Goal: Task Accomplishment & Management: Manage account settings

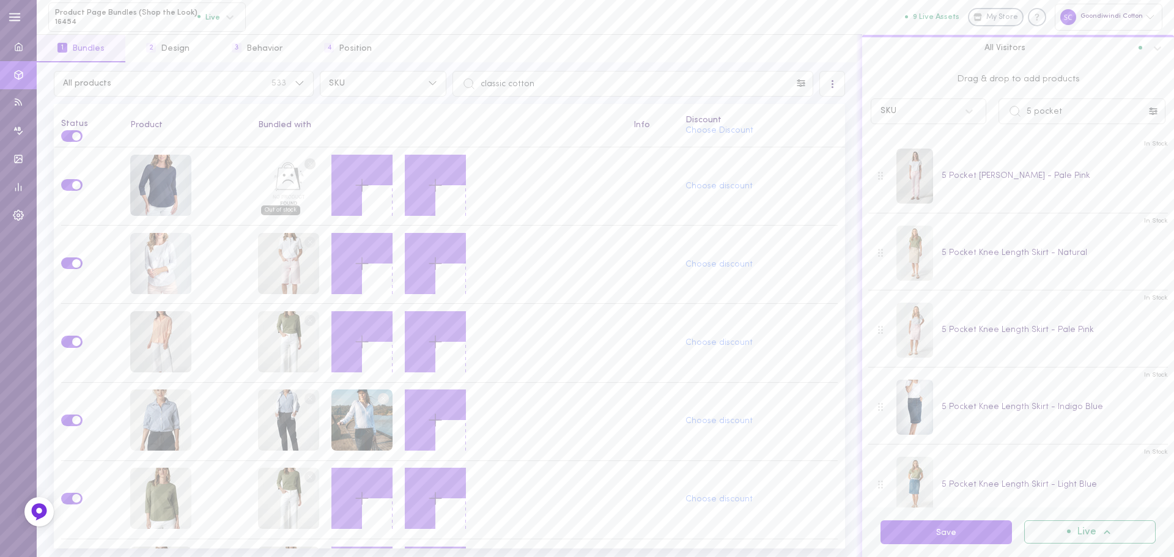
scroll to position [1101, 0]
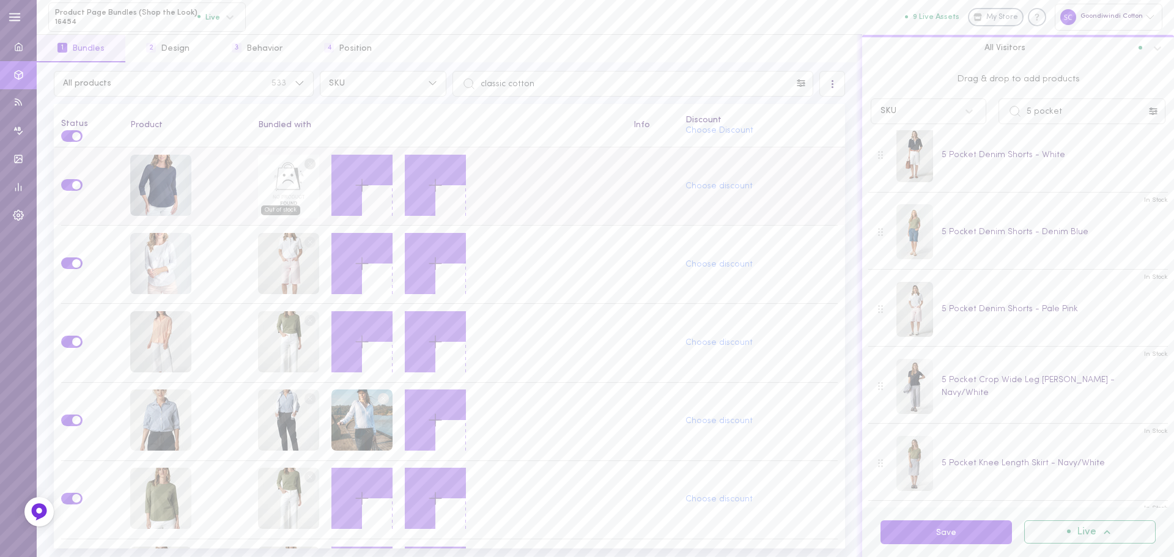
click at [307, 165] on circle at bounding box center [310, 164] width 12 height 12
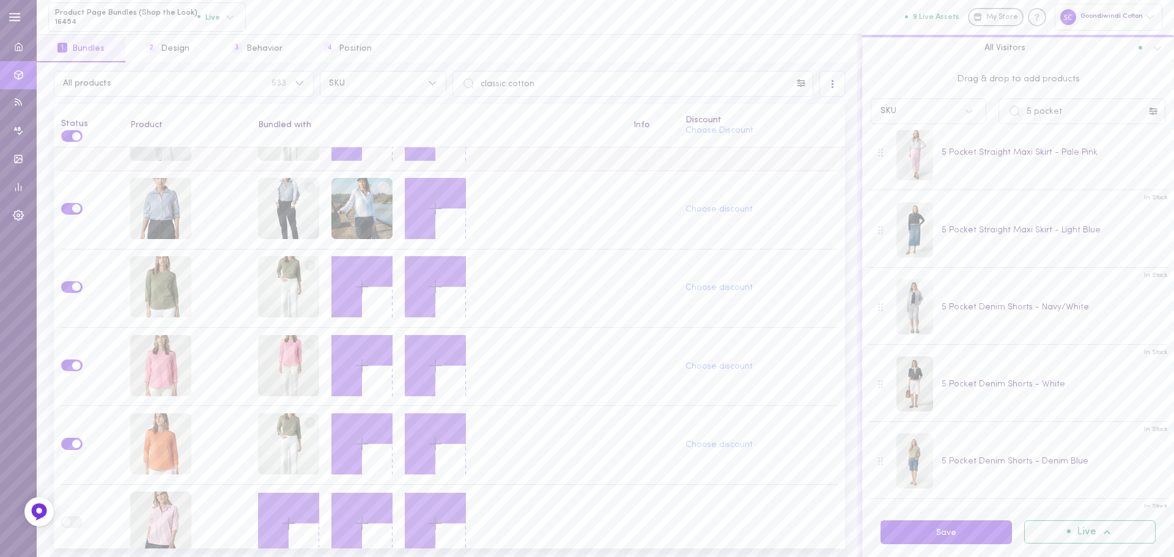
scroll to position [220, 0]
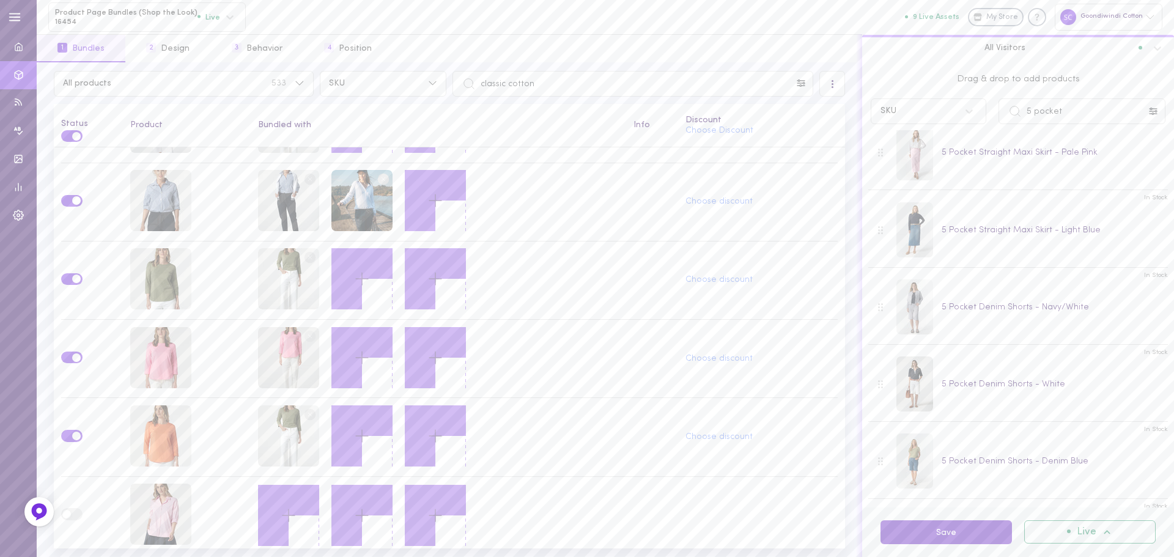
click at [955, 535] on button "Save" at bounding box center [947, 533] width 132 height 24
drag, startPoint x: 554, startPoint y: 81, endPoint x: 472, endPoint y: 83, distance: 82.6
click at [472, 83] on div "classic cotton" at bounding box center [633, 84] width 361 height 26
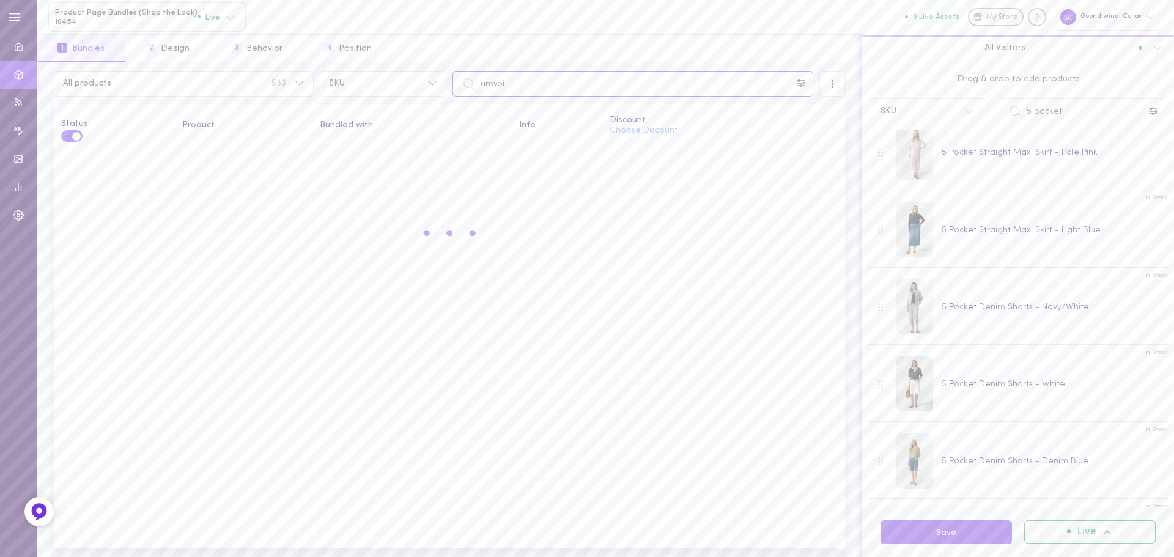
scroll to position [0, 0]
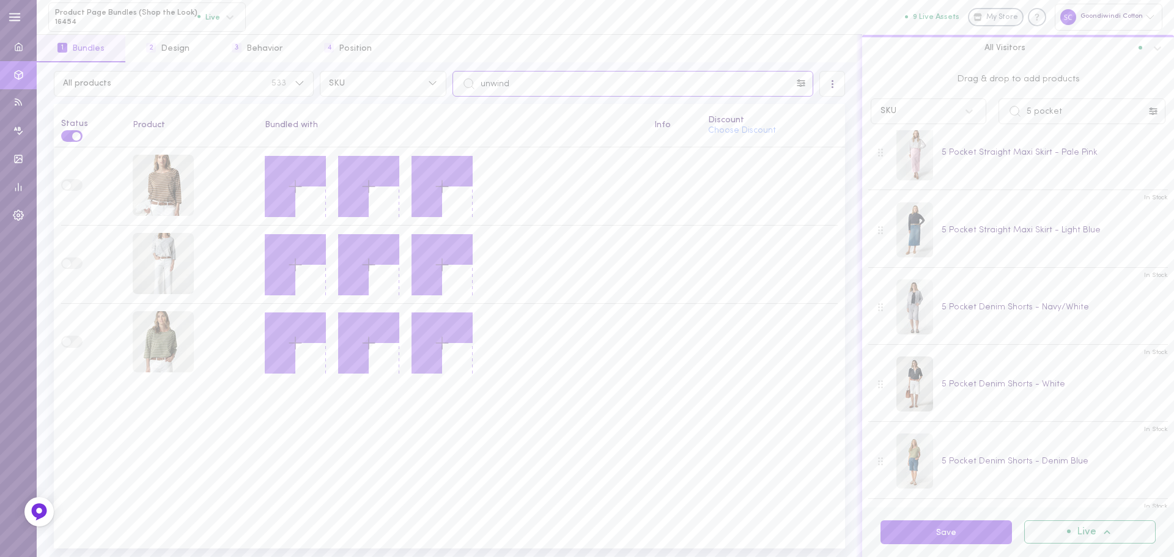
type input "unwind"
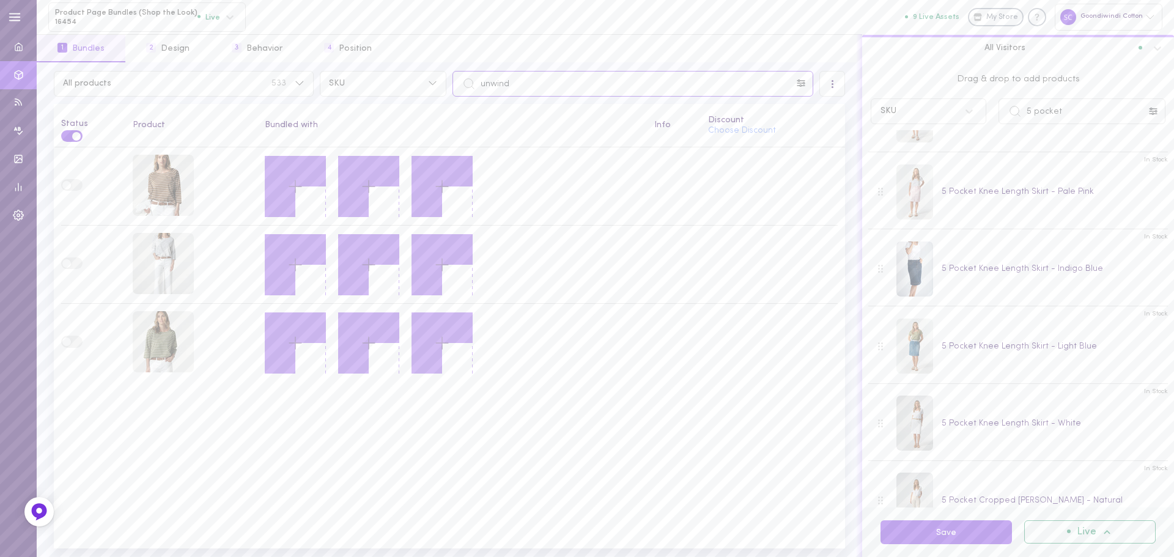
scroll to position [138, 0]
drag, startPoint x: 1076, startPoint y: 108, endPoint x: 978, endPoint y: 110, distance: 97.9
click at [978, 110] on div "SKU 5 pocket" at bounding box center [1018, 111] width 307 height 26
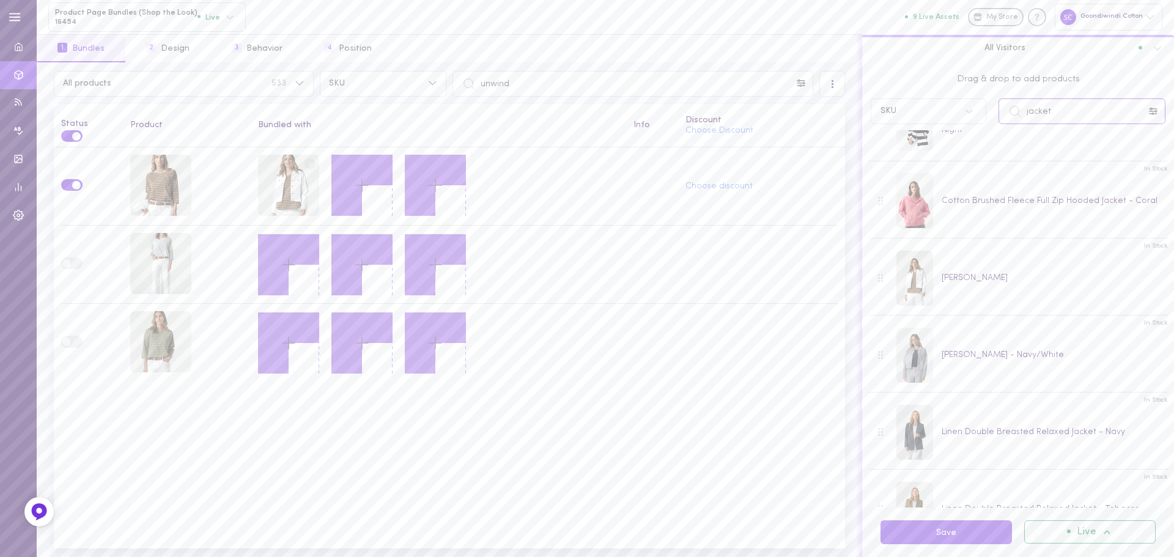
drag, startPoint x: 1065, startPoint y: 109, endPoint x: 1017, endPoint y: 109, distance: 48.3
click at [1017, 109] on div "jacket" at bounding box center [1082, 111] width 167 height 26
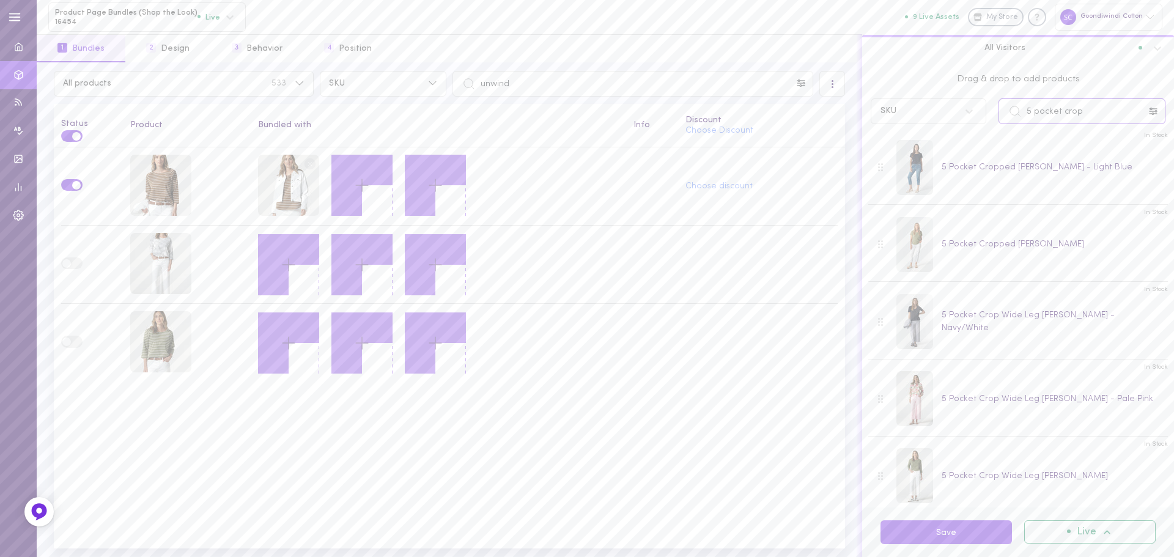
scroll to position [174, 0]
type input "5 pocket crop"
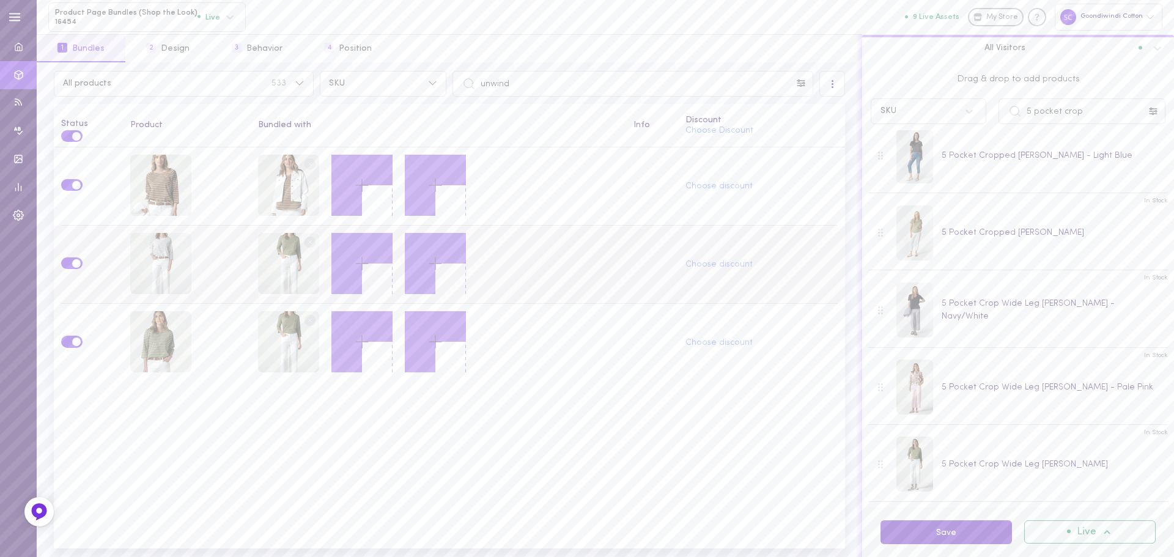
click at [938, 525] on button "Save" at bounding box center [947, 533] width 132 height 24
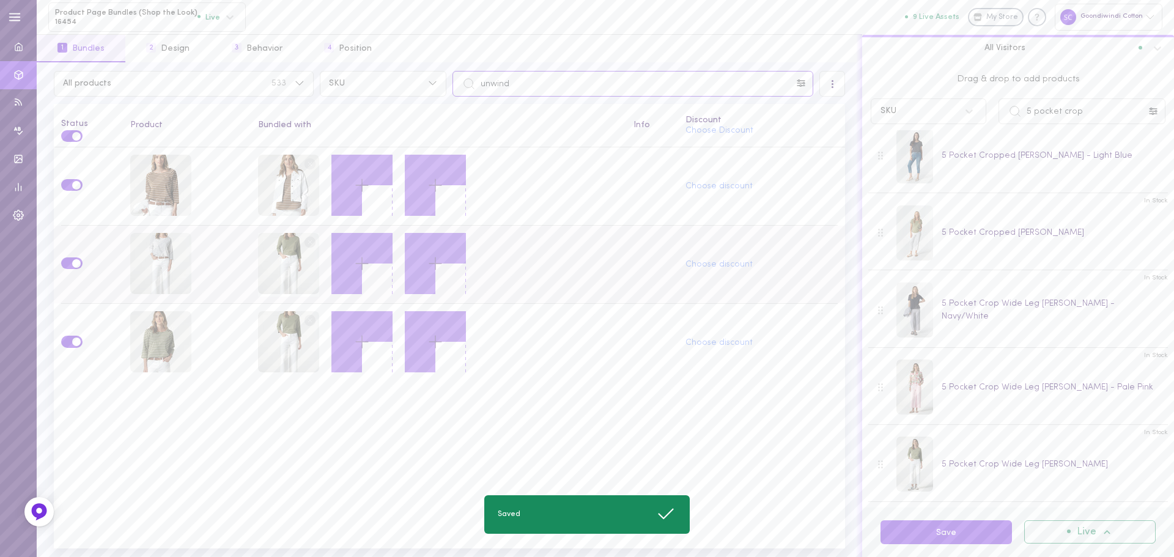
drag, startPoint x: 501, startPoint y: 92, endPoint x: 459, endPoint y: 89, distance: 42.3
click at [459, 89] on input "unwind" at bounding box center [633, 84] width 361 height 26
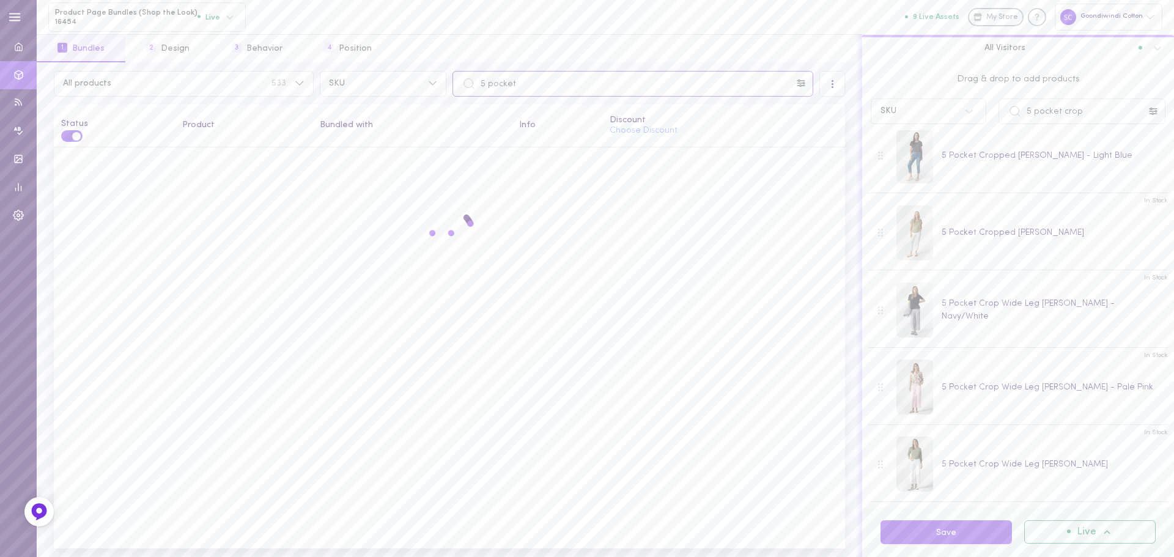
type input "5 pocket"
drag, startPoint x: 1093, startPoint y: 111, endPoint x: 1016, endPoint y: 114, distance: 77.2
click at [1016, 114] on div "5 pocket crop" at bounding box center [1082, 111] width 167 height 26
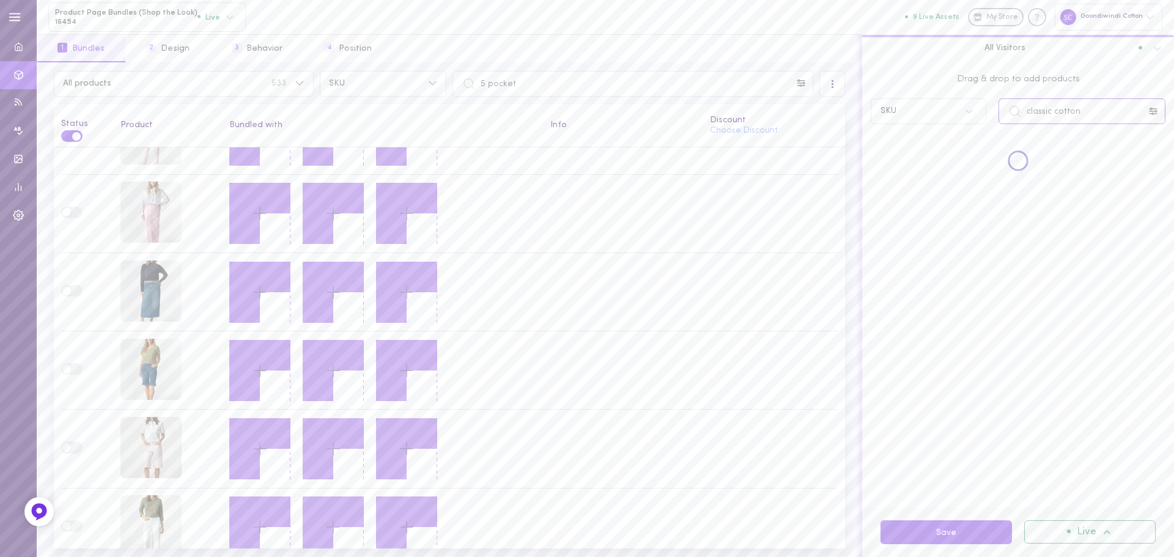
scroll to position [0, 0]
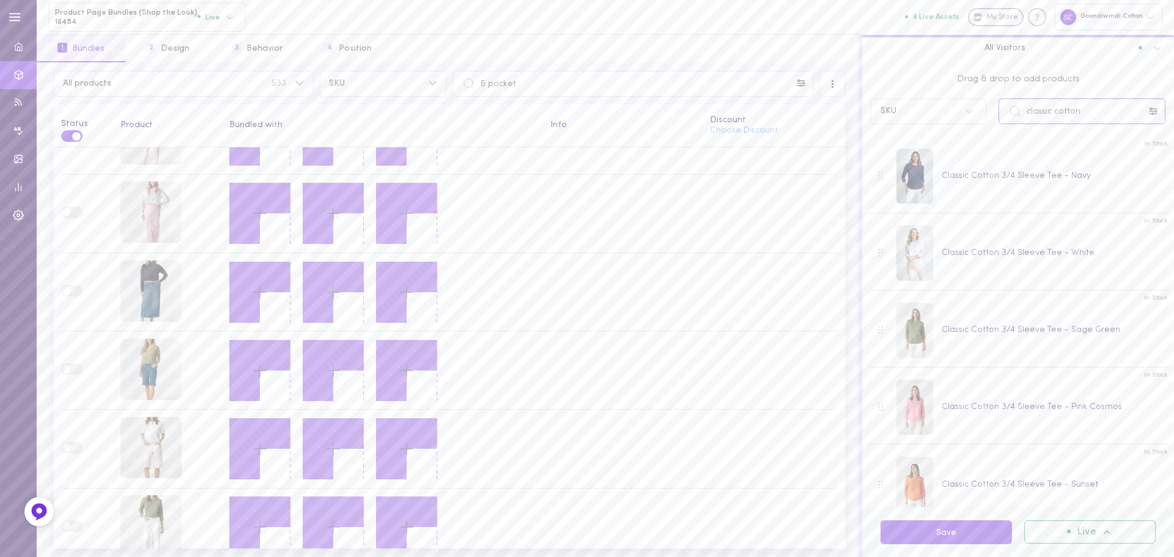
type input "classic cotton"
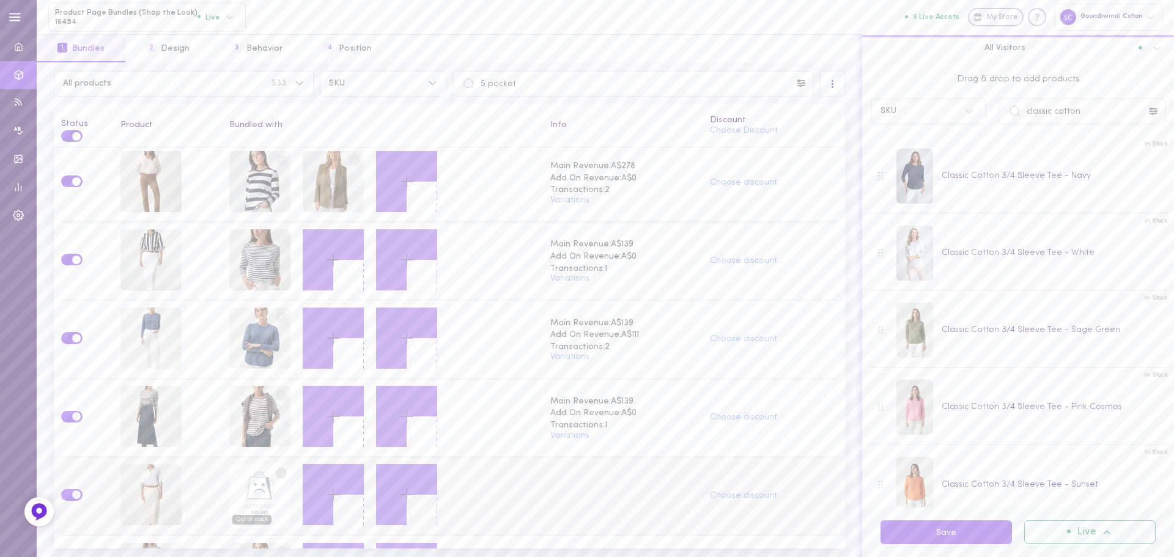
scroll to position [719, 0]
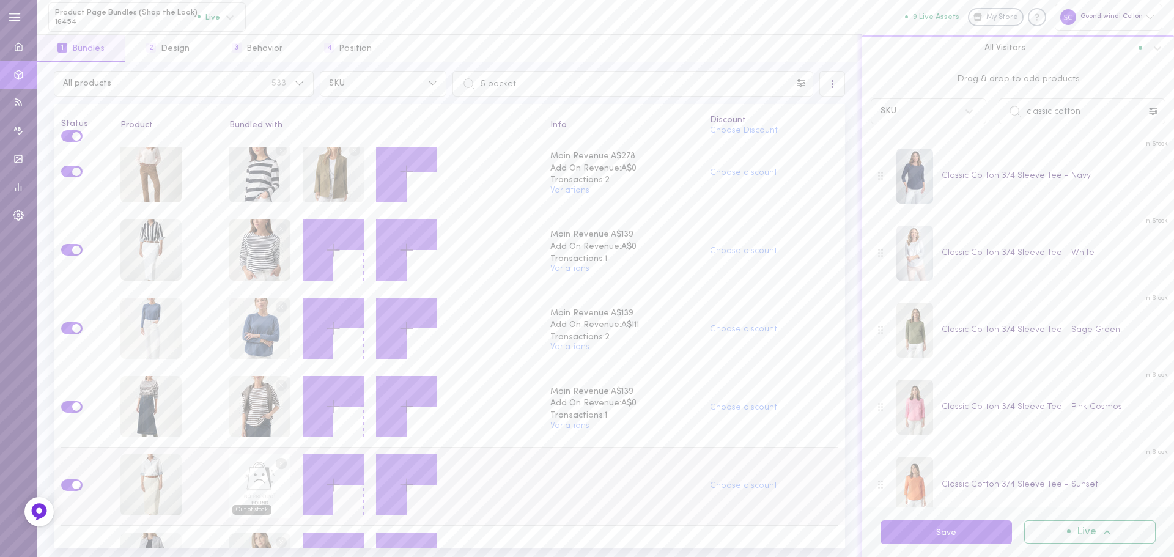
click at [278, 461] on g at bounding box center [281, 464] width 7 height 7
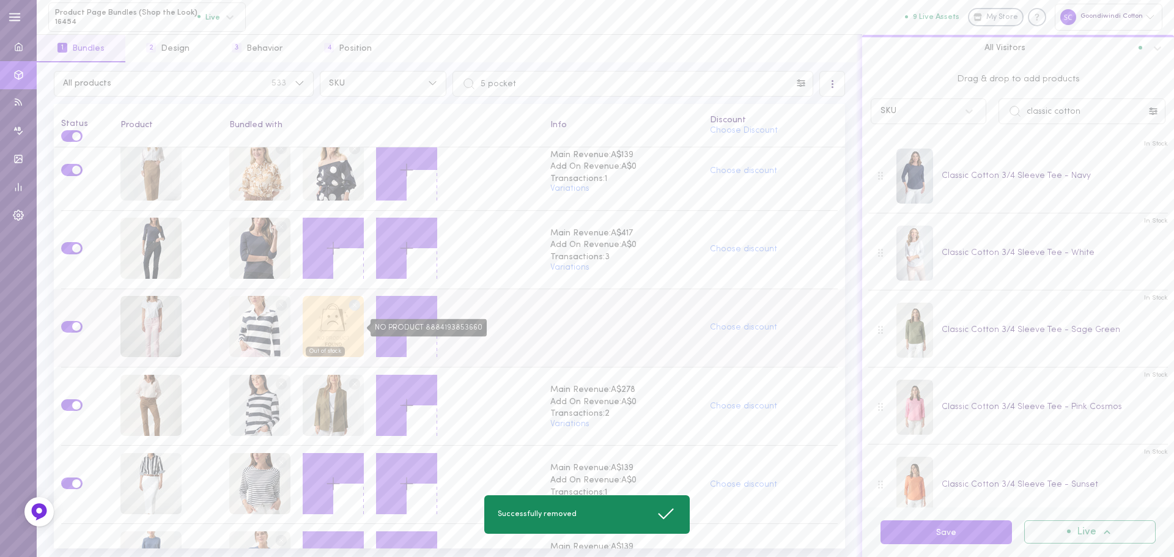
scroll to position [475, 0]
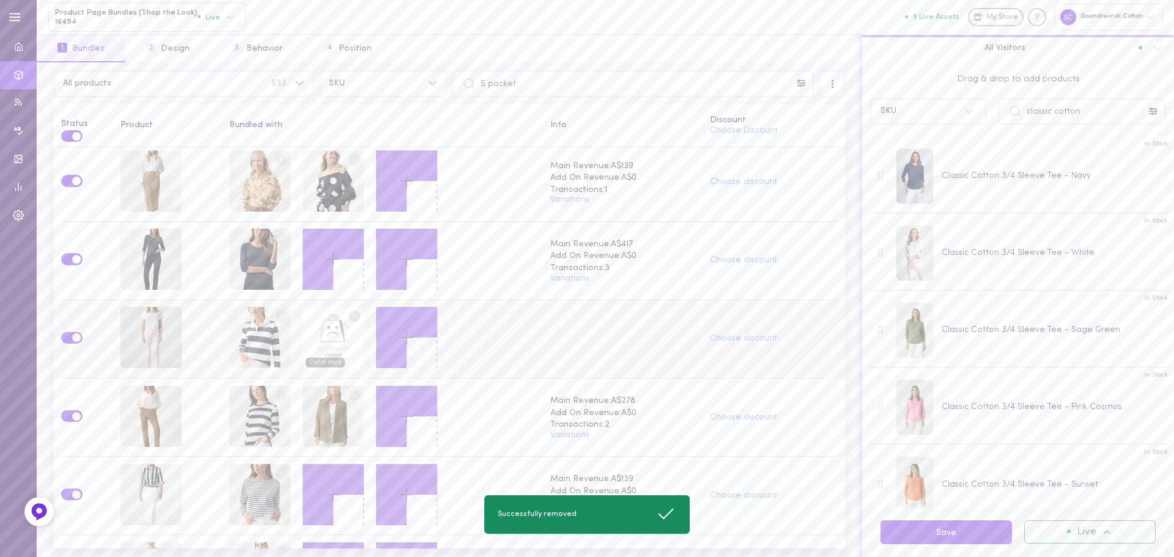
click at [349, 311] on circle at bounding box center [355, 317] width 12 height 12
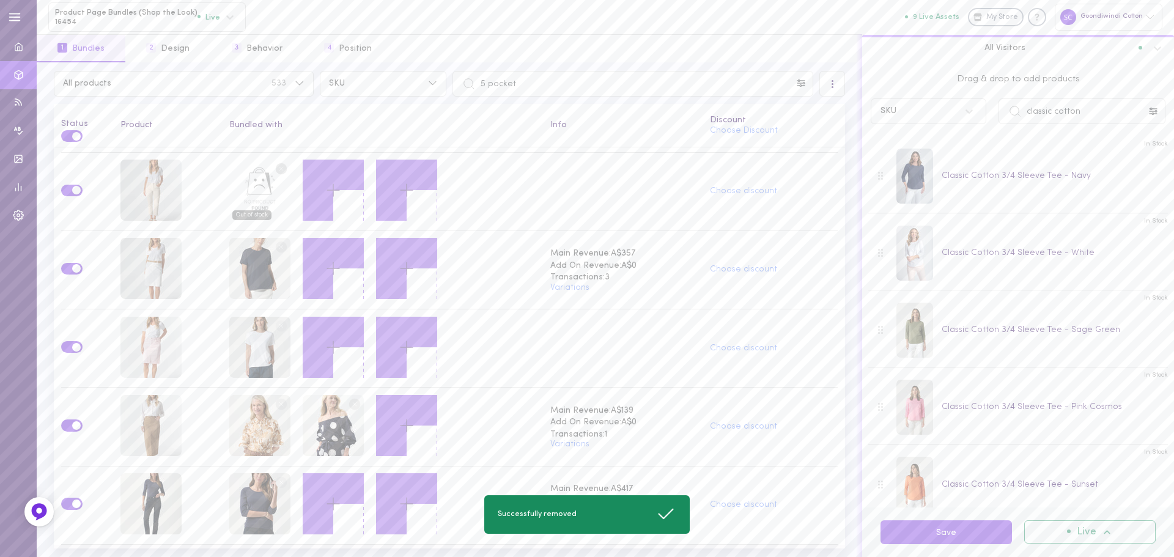
scroll to position [169, 0]
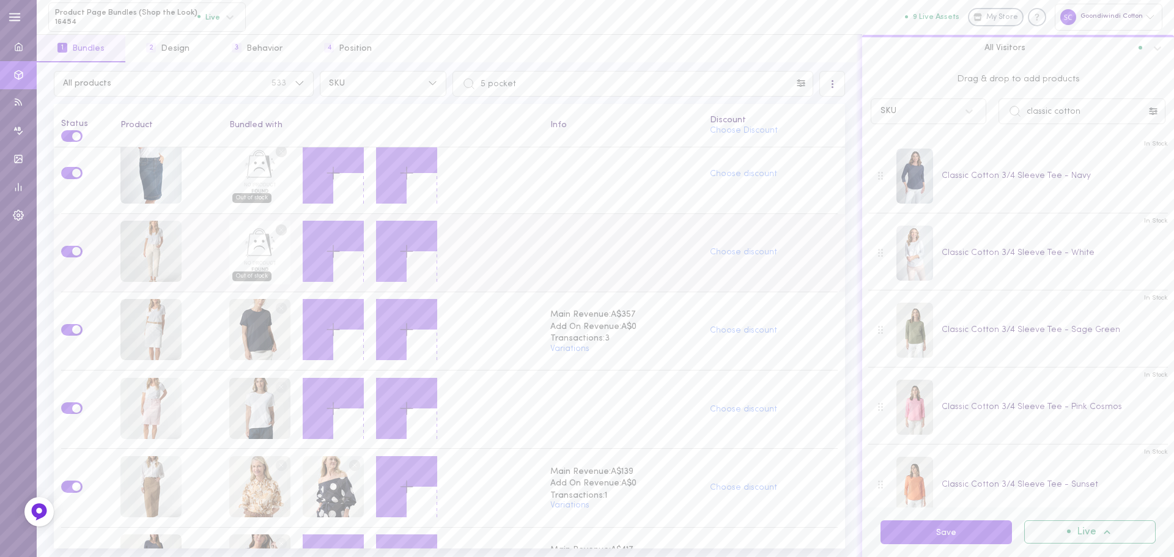
click at [280, 226] on circle at bounding box center [282, 230] width 12 height 12
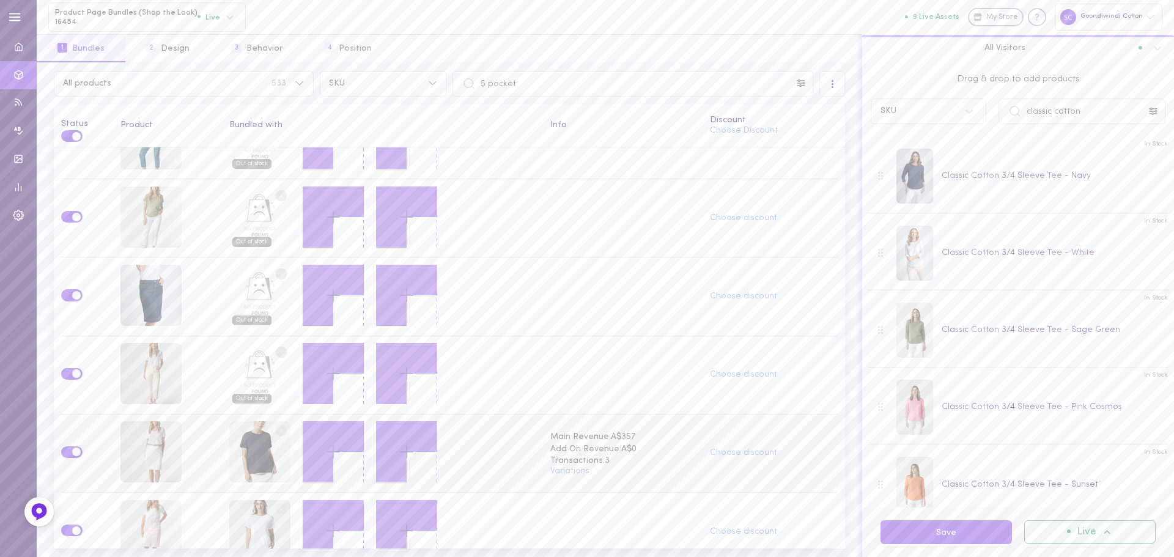
scroll to position [0, 0]
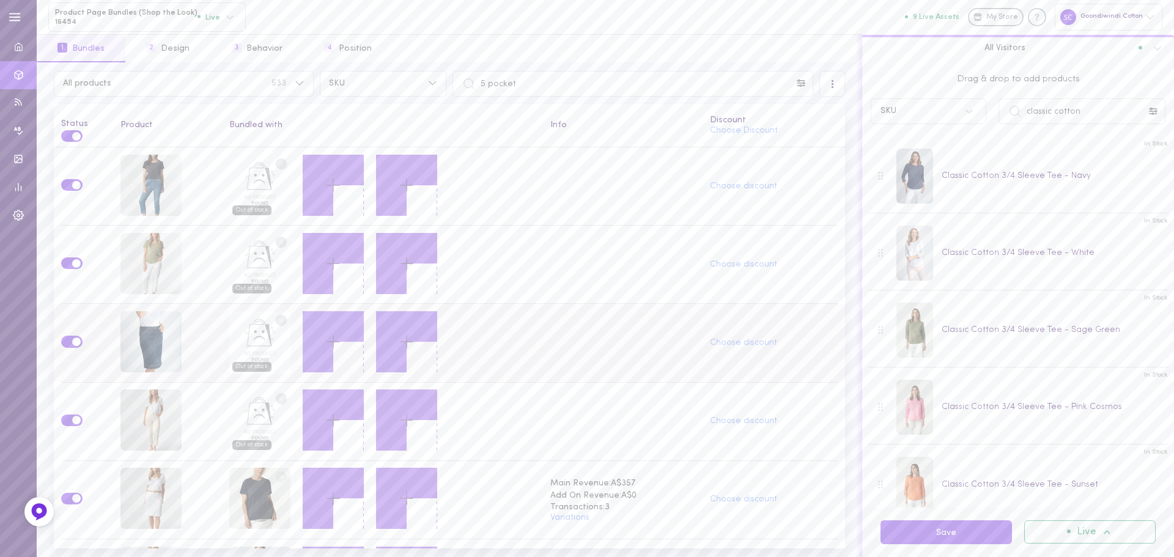
click at [280, 319] on line at bounding box center [282, 321] width 4 height 4
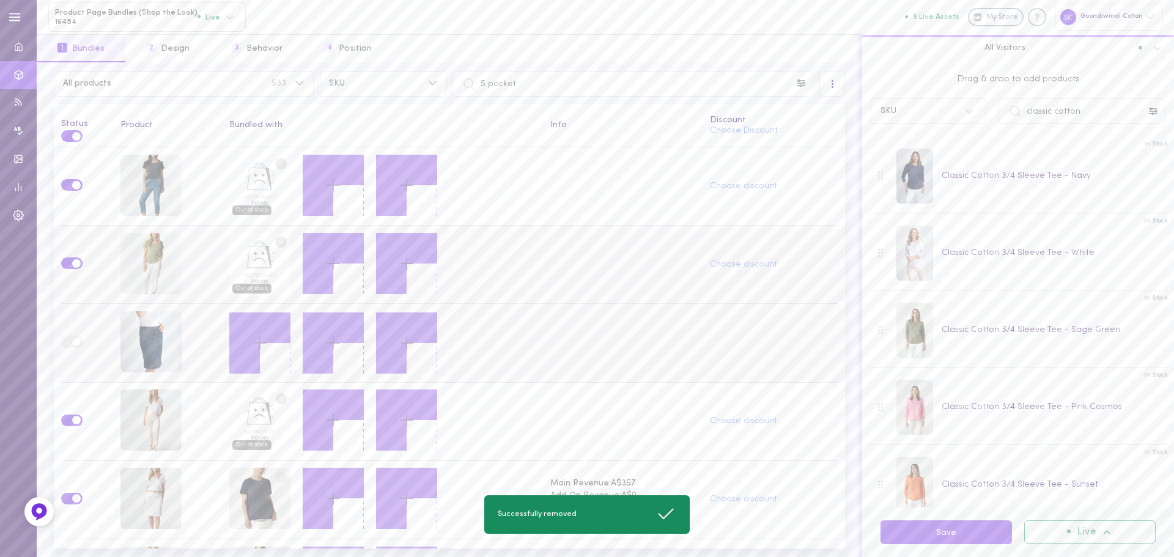
click at [276, 237] on circle at bounding box center [282, 243] width 12 height 12
click at [276, 161] on circle at bounding box center [282, 164] width 12 height 12
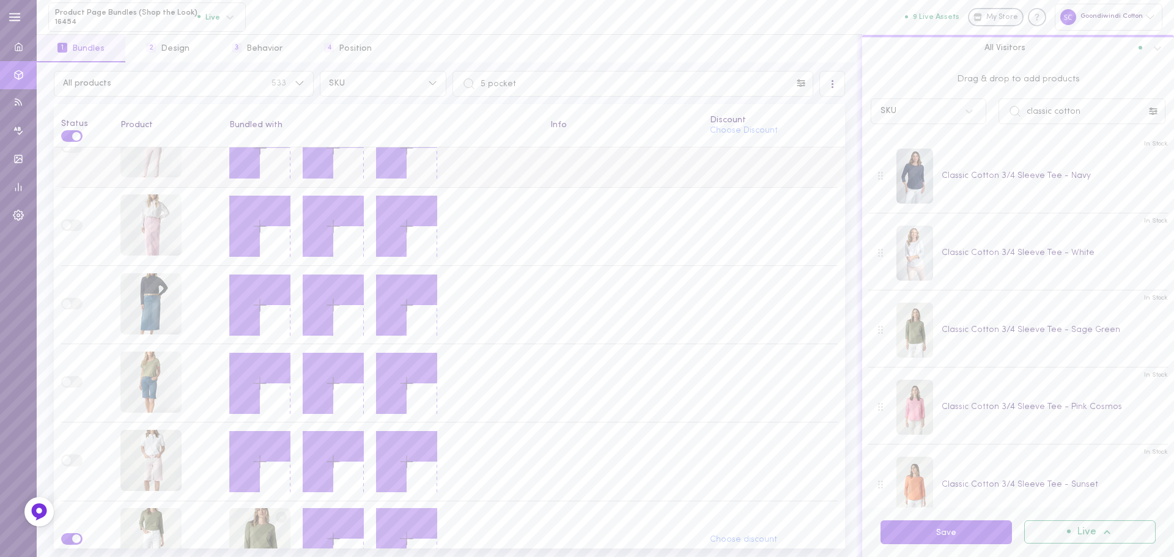
scroll to position [1698, 0]
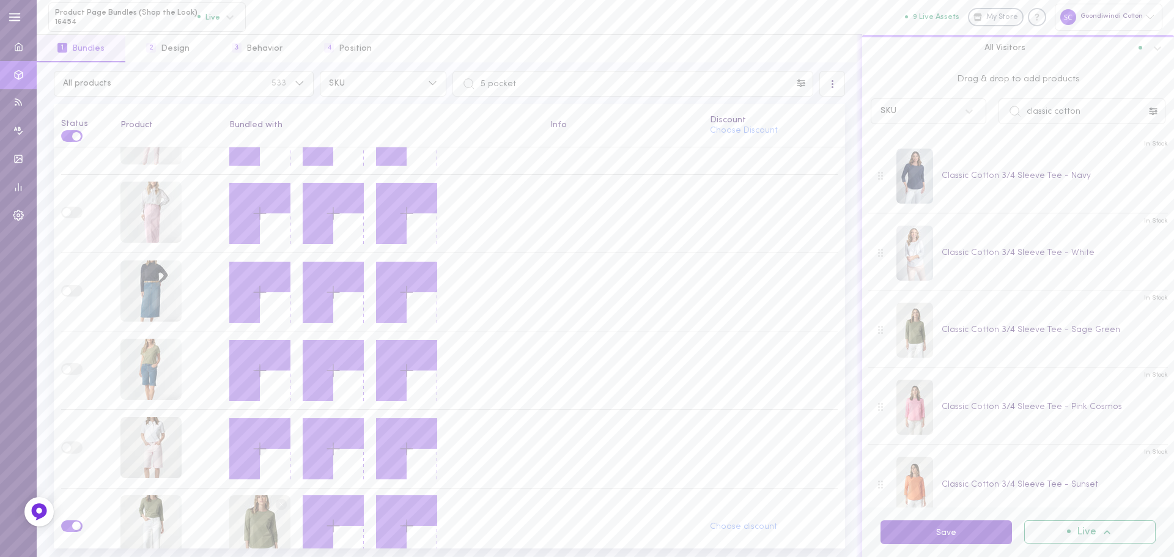
click at [897, 523] on button "Save" at bounding box center [947, 533] width 132 height 24
drag, startPoint x: 532, startPoint y: 86, endPoint x: 465, endPoint y: 88, distance: 66.7
click at [465, 88] on div "5 pocket" at bounding box center [633, 84] width 361 height 26
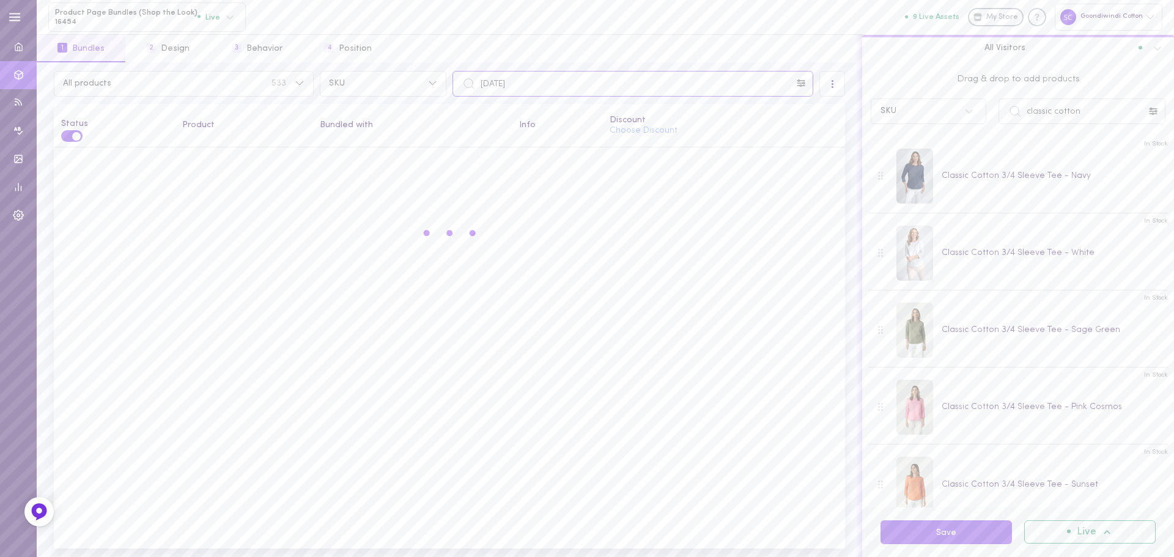
scroll to position [0, 0]
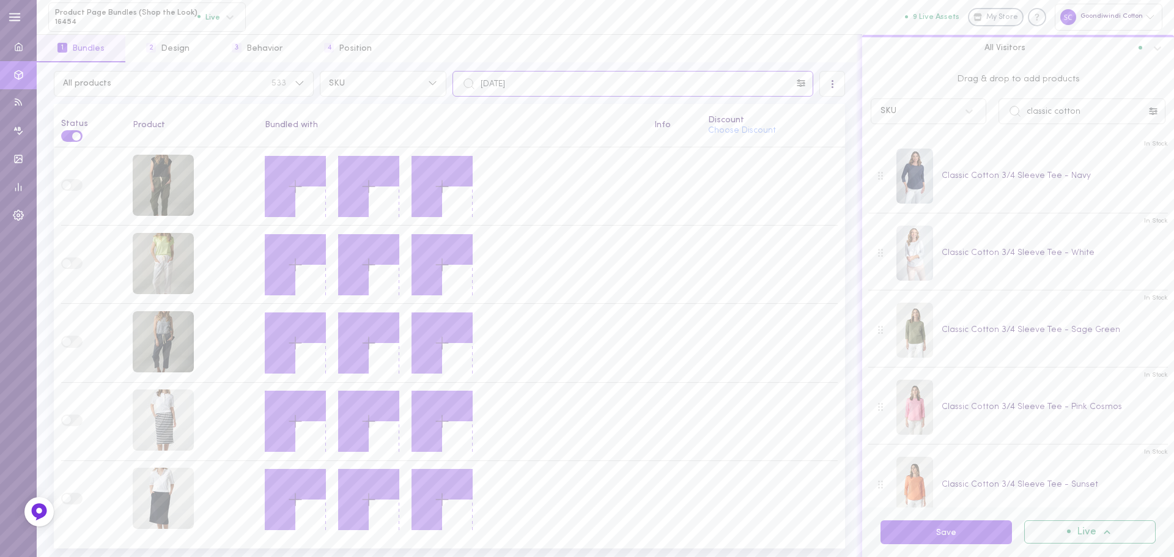
type input "[DATE]"
click at [1084, 111] on input "classic cotton" at bounding box center [1082, 111] width 167 height 26
drag, startPoint x: 1084, startPoint y: 109, endPoint x: 1008, endPoint y: 113, distance: 76.5
click at [1008, 113] on div "classic cotton" at bounding box center [1082, 111] width 167 height 26
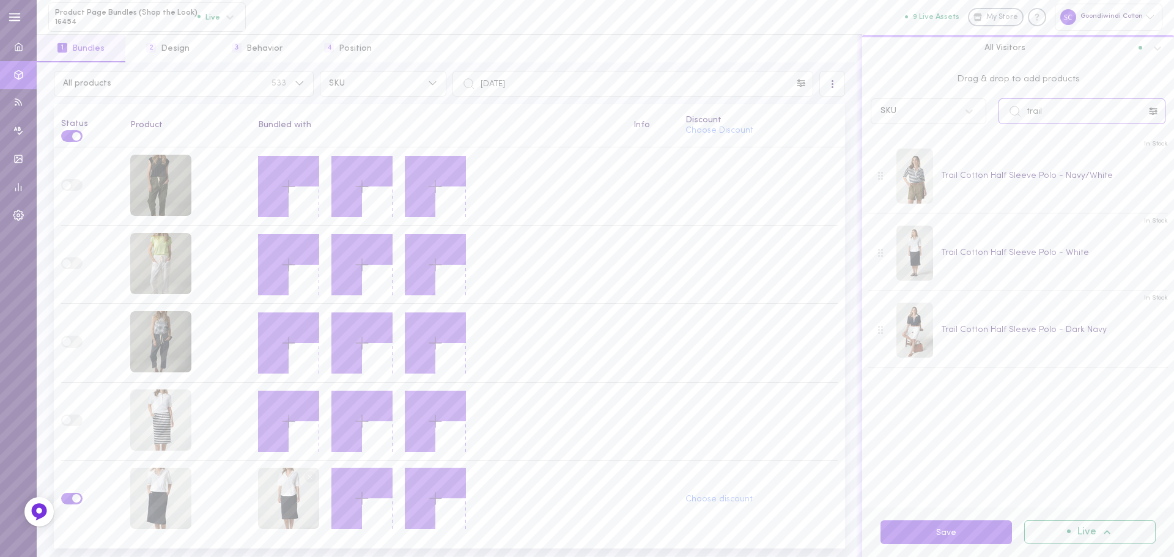
drag, startPoint x: 1076, startPoint y: 102, endPoint x: 1009, endPoint y: 101, distance: 66.7
click at [1009, 101] on input "trail" at bounding box center [1082, 111] width 167 height 26
type input "frill neck"
drag, startPoint x: 1079, startPoint y: 108, endPoint x: 1014, endPoint y: 103, distance: 65.0
click at [1014, 103] on input "frill neck" at bounding box center [1082, 111] width 167 height 26
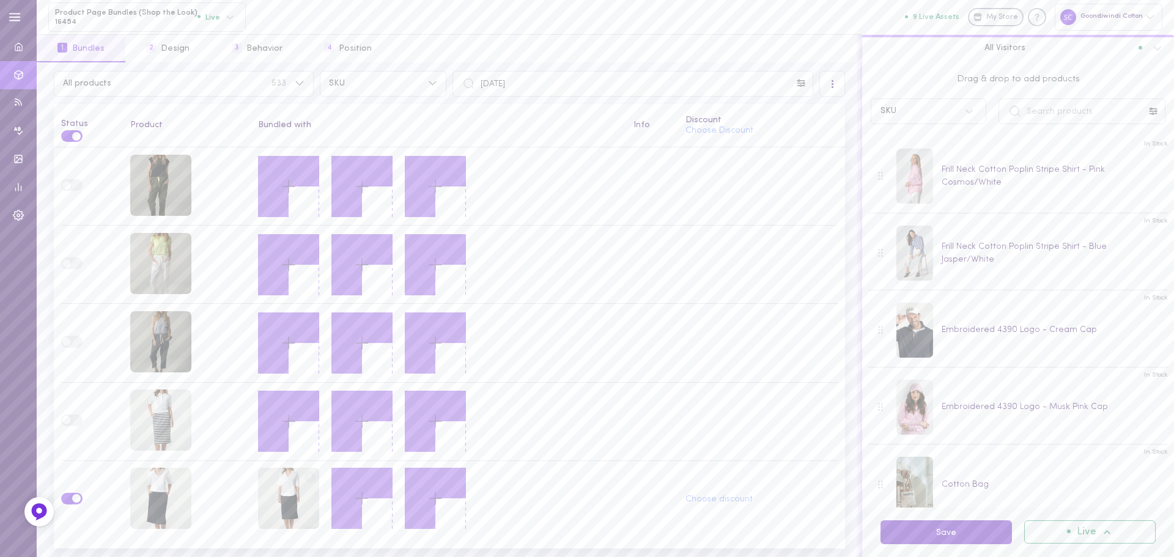
click at [970, 536] on button "Save" at bounding box center [947, 533] width 132 height 24
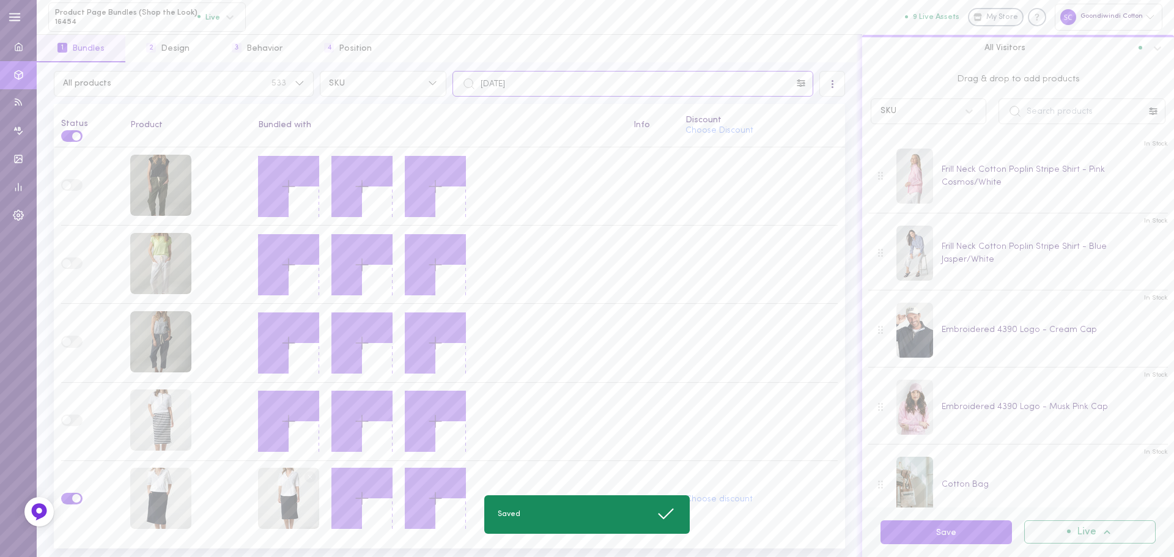
drag, startPoint x: 533, startPoint y: 82, endPoint x: 455, endPoint y: 67, distance: 79.1
click at [450, 73] on div "[DATE]" at bounding box center [633, 84] width 367 height 26
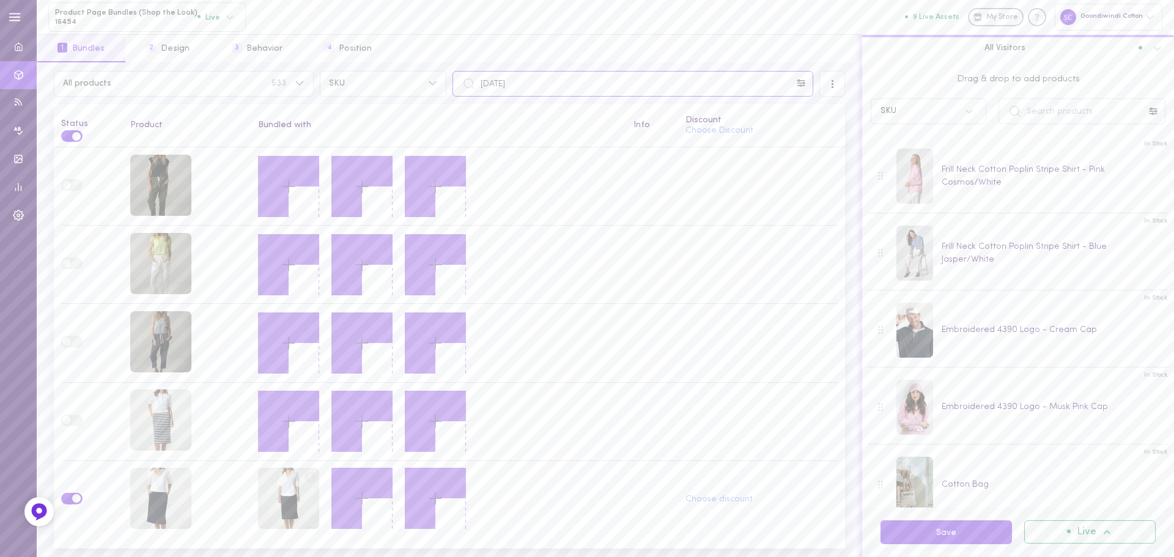
click at [521, 81] on input "[DATE]" at bounding box center [633, 84] width 361 height 26
drag, startPoint x: 528, startPoint y: 82, endPoint x: 459, endPoint y: 83, distance: 69.7
click at [459, 83] on input "[DATE]" at bounding box center [633, 84] width 361 height 26
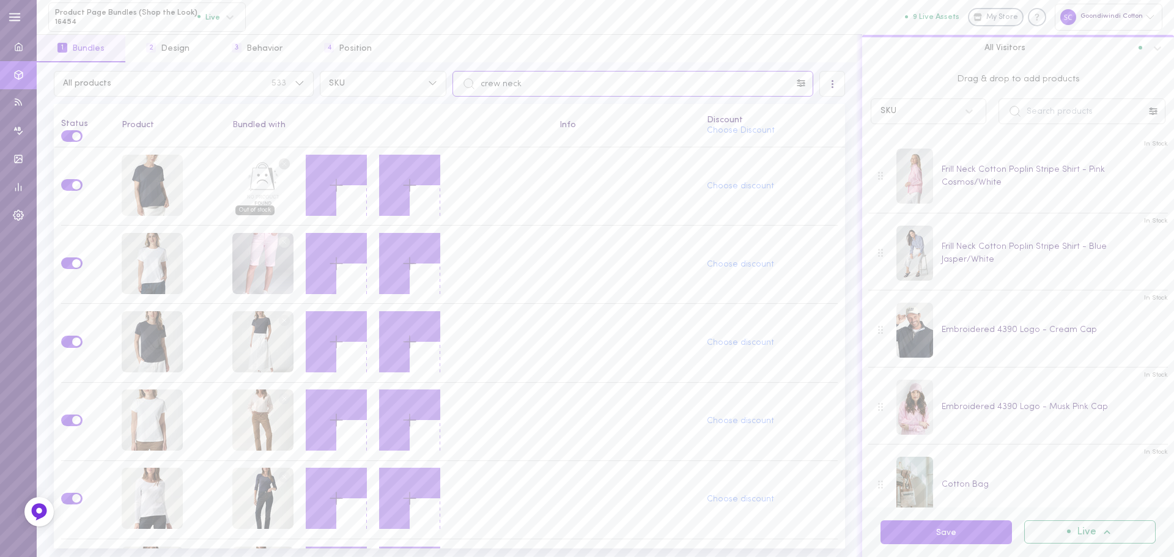
type input "crew neck"
click at [1047, 122] on input "text" at bounding box center [1082, 111] width 167 height 26
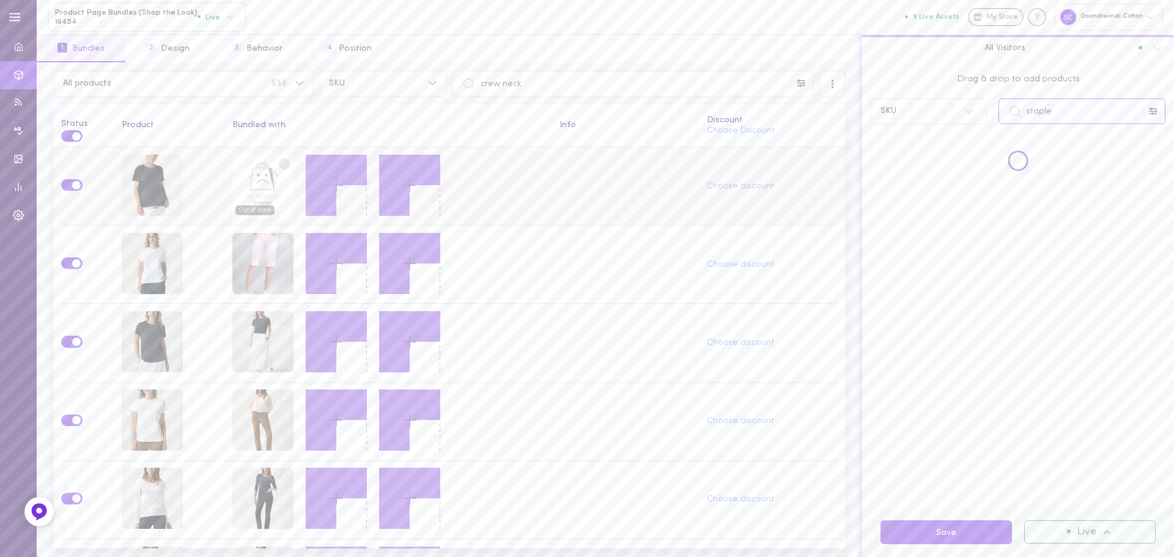
type input "staple"
click at [279, 164] on circle at bounding box center [285, 164] width 12 height 12
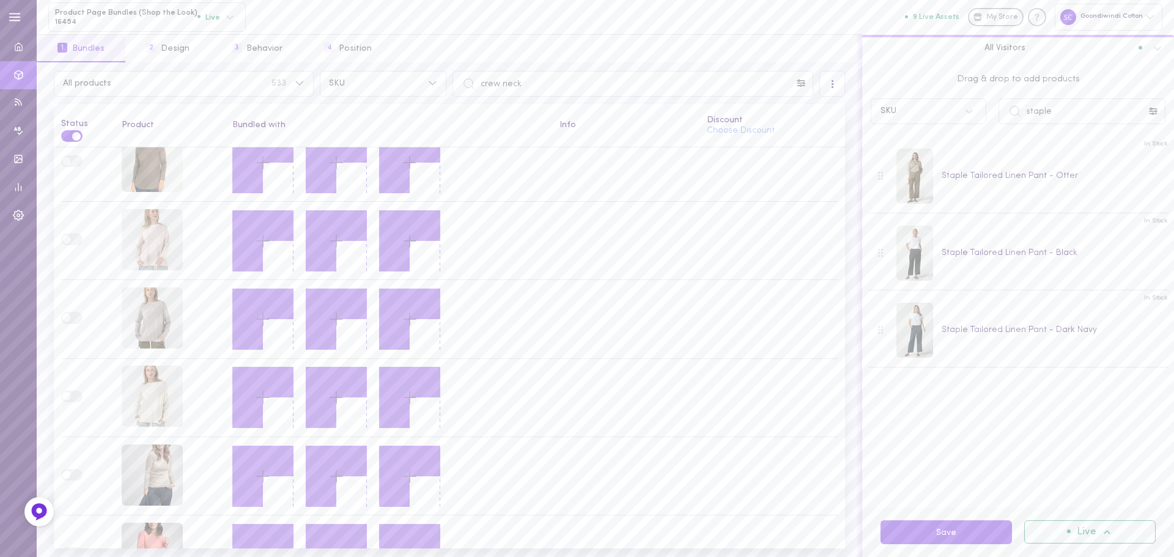
scroll to position [917, 0]
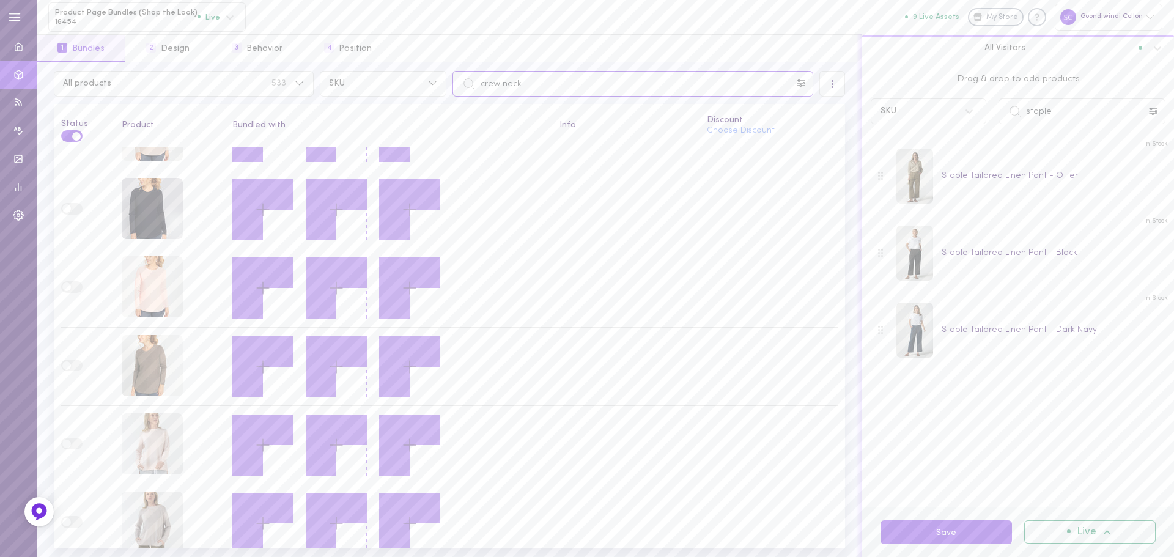
click at [555, 74] on input "crew neck" at bounding box center [633, 84] width 361 height 26
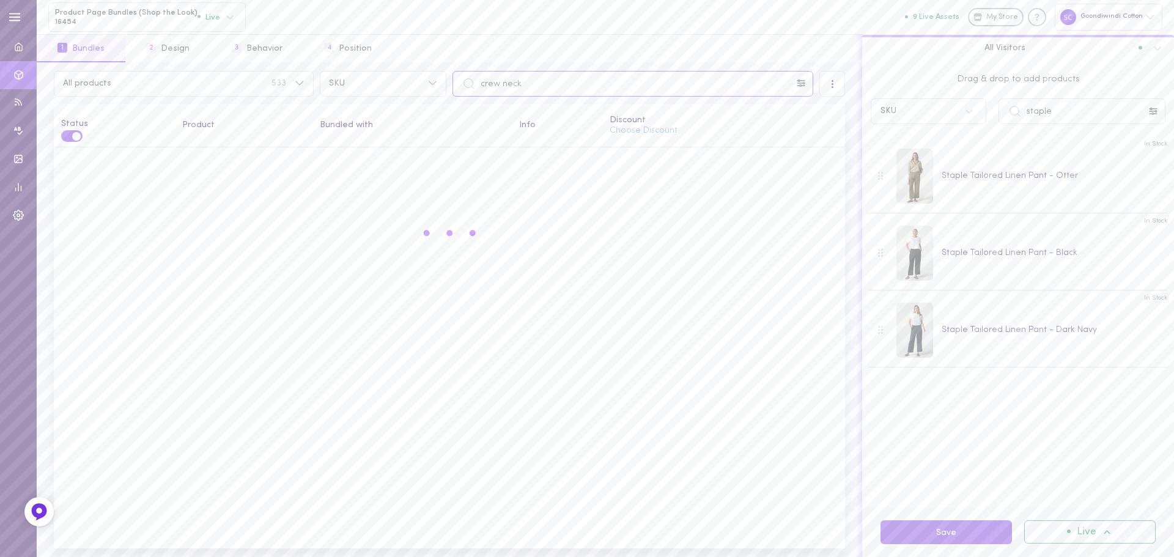
scroll to position [0, 0]
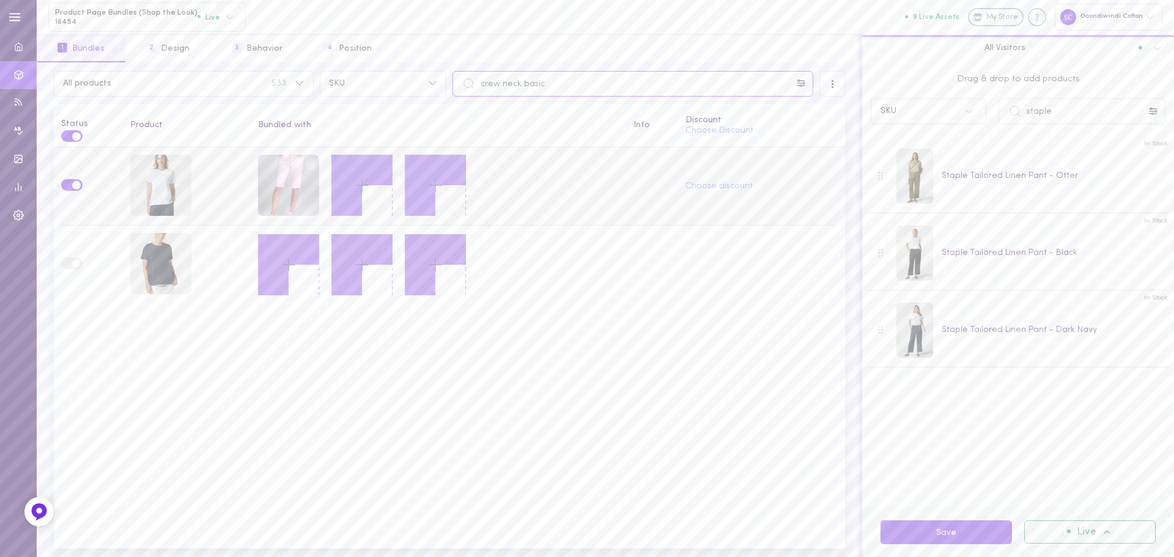
type input "crew neck basic"
click at [312, 164] on circle at bounding box center [310, 164] width 12 height 12
drag, startPoint x: 1065, startPoint y: 113, endPoint x: 1011, endPoint y: 117, distance: 54.0
click at [1011, 117] on div "staple" at bounding box center [1082, 111] width 167 height 26
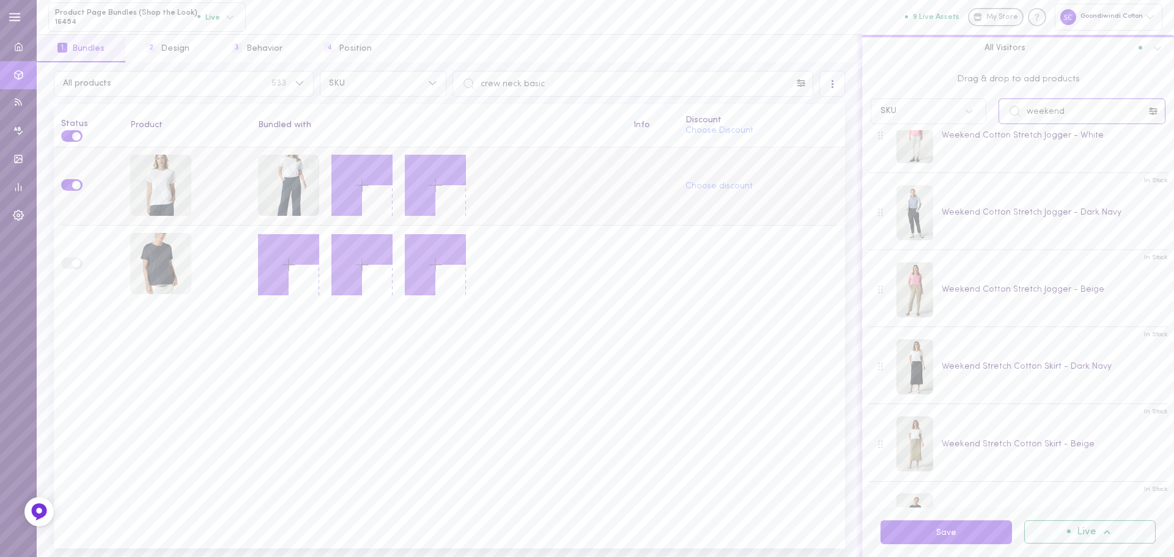
scroll to position [97, 0]
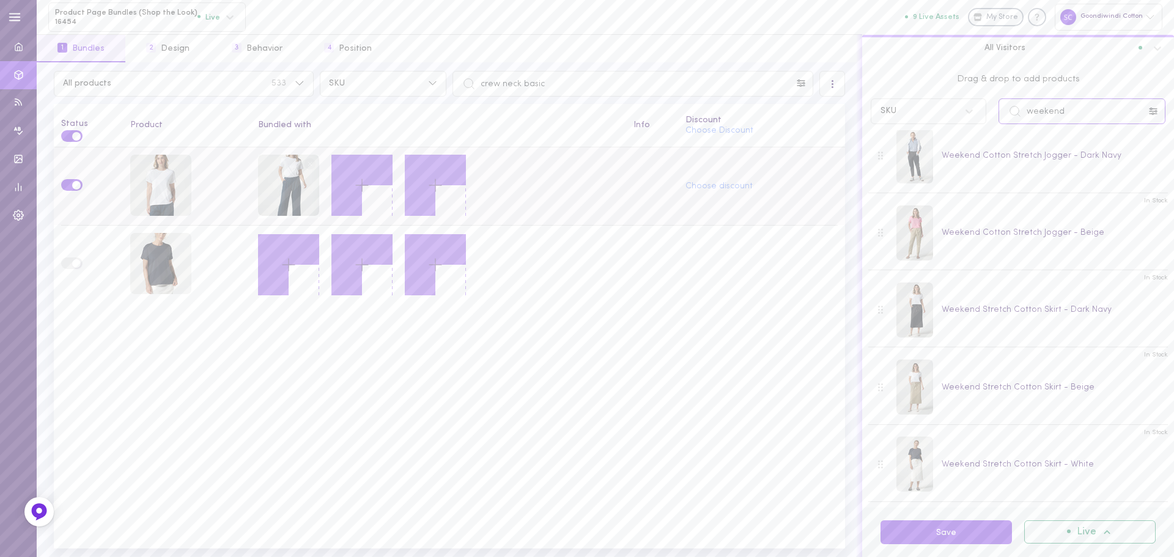
type input "weekend"
drag, startPoint x: 565, startPoint y: 83, endPoint x: 475, endPoint y: 75, distance: 90.9
click at [475, 75] on input "crew neck basic" at bounding box center [633, 84] width 361 height 26
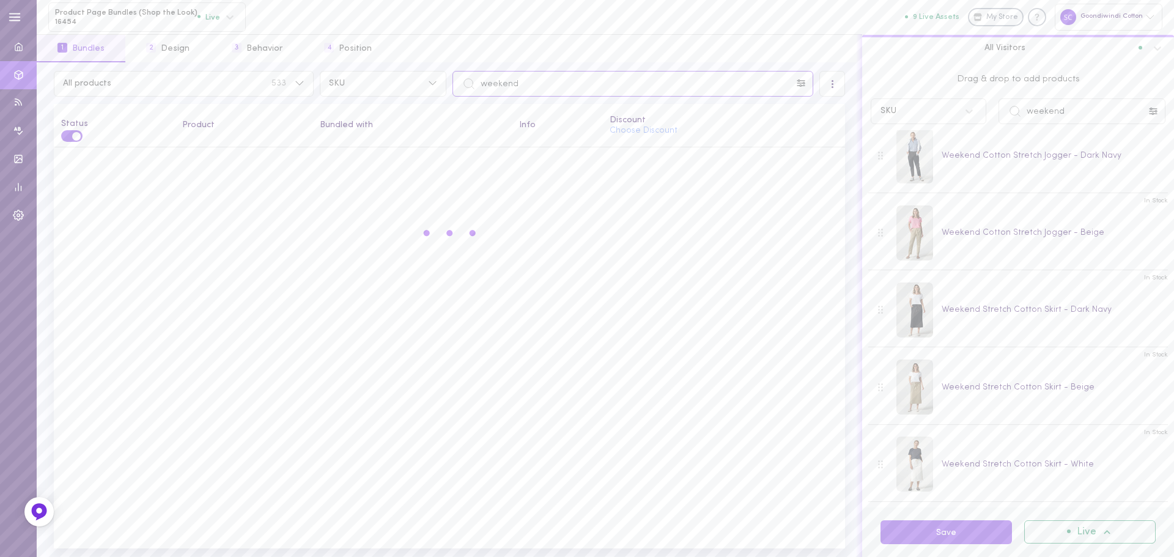
type input "weekend"
drag, startPoint x: 1069, startPoint y: 114, endPoint x: 1007, endPoint y: 112, distance: 61.8
click at [1007, 112] on input "weekend" at bounding box center [1082, 111] width 167 height 26
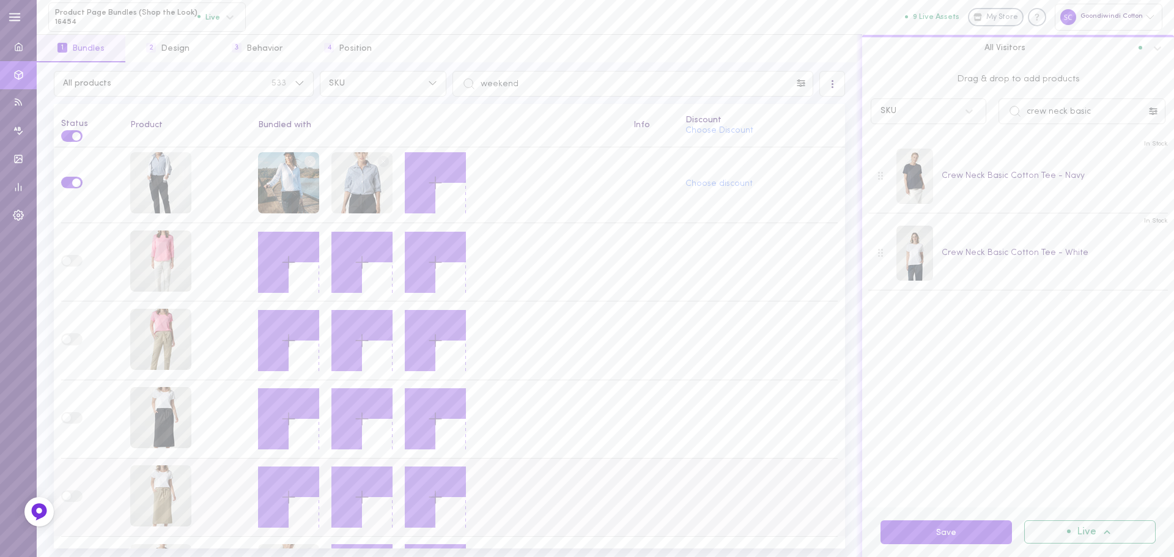
scroll to position [0, 0]
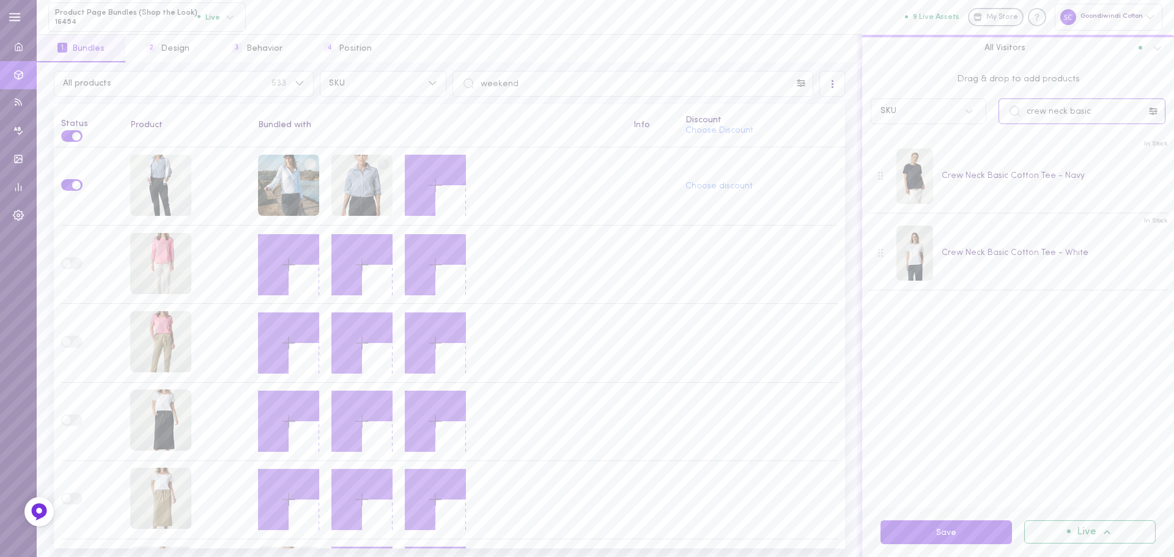
drag, startPoint x: 1095, startPoint y: 106, endPoint x: 1020, endPoint y: 105, distance: 75.9
click at [1020, 105] on div "crew neck basic" at bounding box center [1082, 111] width 167 height 26
type input "classic cotton 3/4"
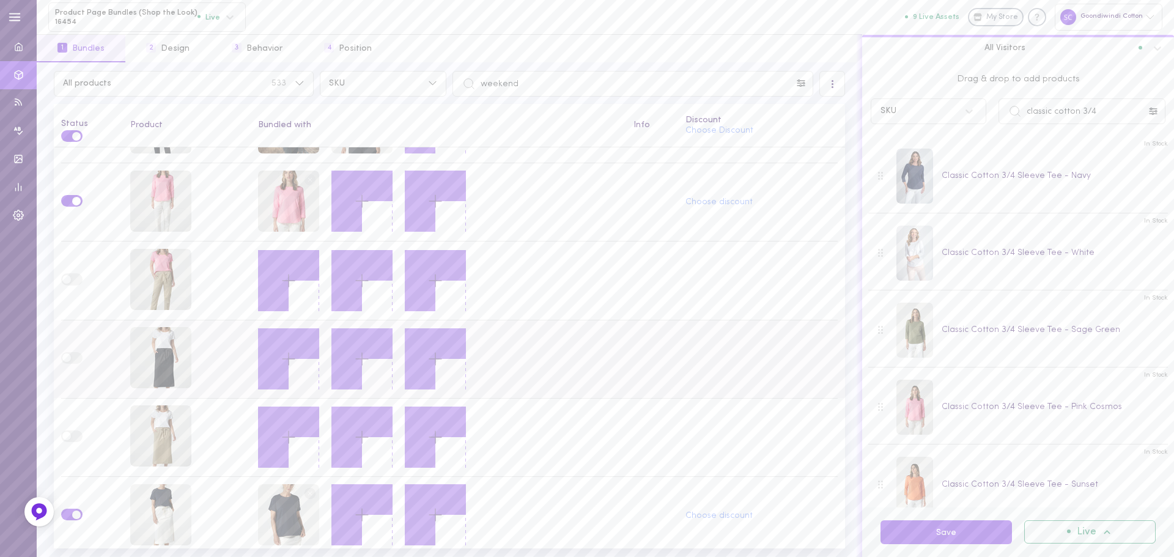
scroll to position [64, 0]
click at [916, 532] on button "Save" at bounding box center [947, 533] width 132 height 24
drag, startPoint x: 561, startPoint y: 89, endPoint x: 461, endPoint y: 75, distance: 101.2
click at [461, 75] on input "weekend" at bounding box center [633, 84] width 361 height 26
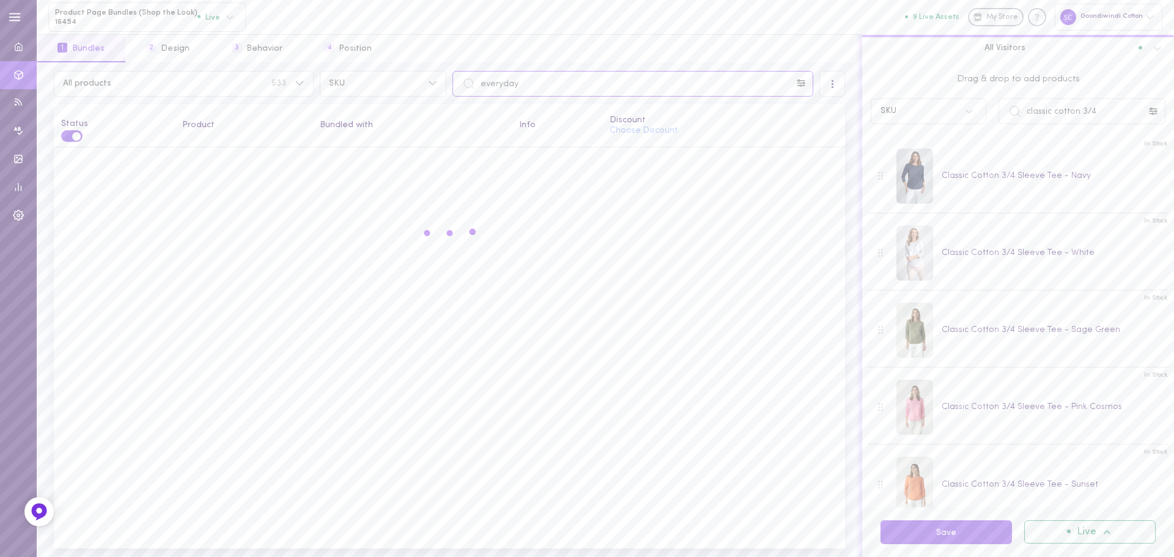
type input "everyday"
drag, startPoint x: 1100, startPoint y: 108, endPoint x: 1020, endPoint y: 109, distance: 79.5
click at [1020, 109] on div "classic cotton 3/4" at bounding box center [1082, 111] width 167 height 26
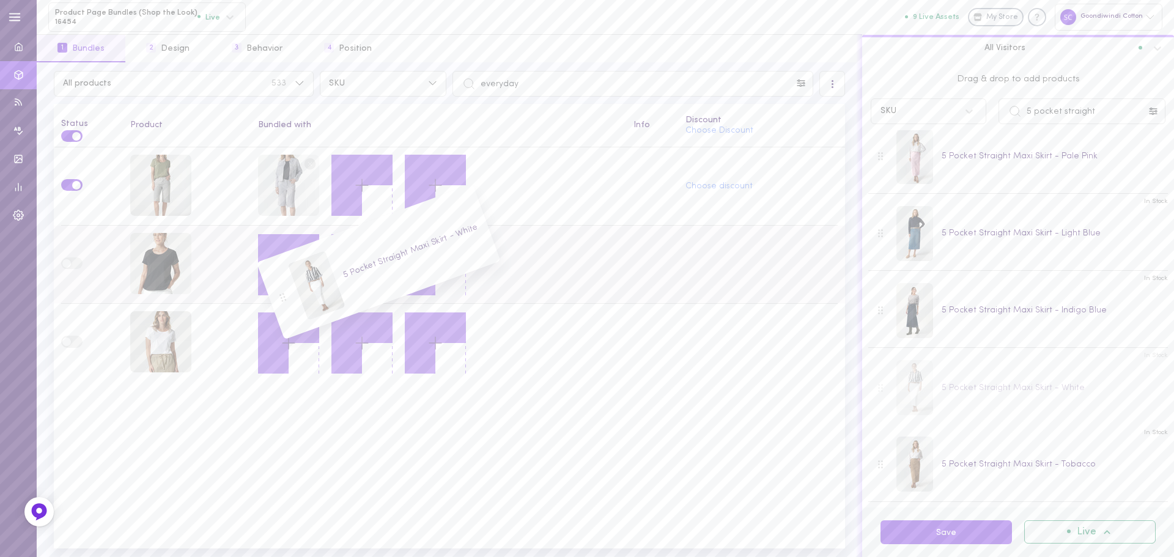
scroll to position [97, 0]
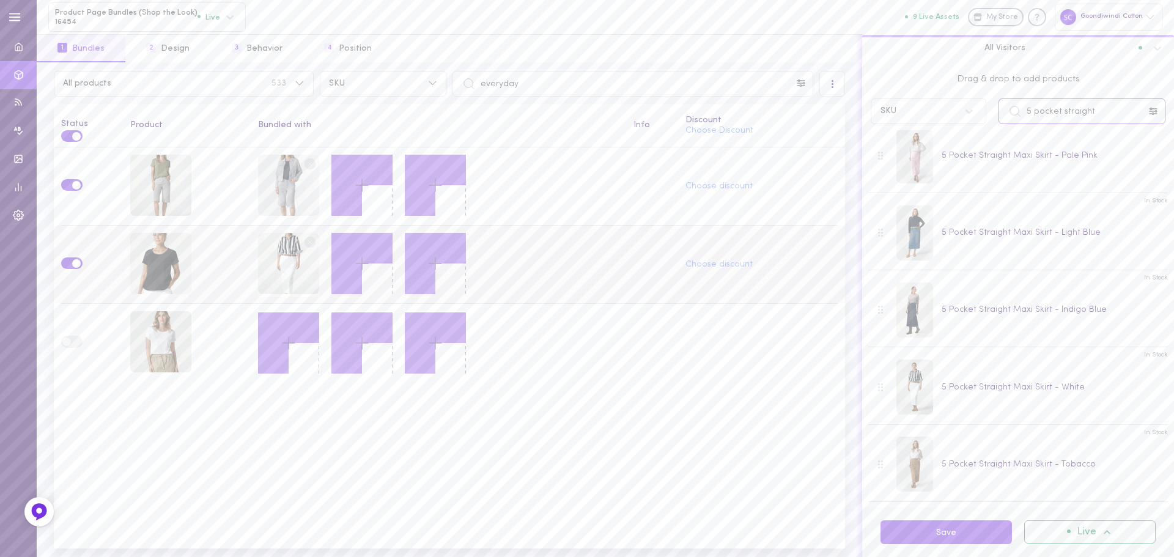
drag, startPoint x: 1108, startPoint y: 109, endPoint x: 993, endPoint y: 111, distance: 114.4
click at [993, 111] on div "5 pocket straight" at bounding box center [1082, 111] width 179 height 26
type input "weekend"
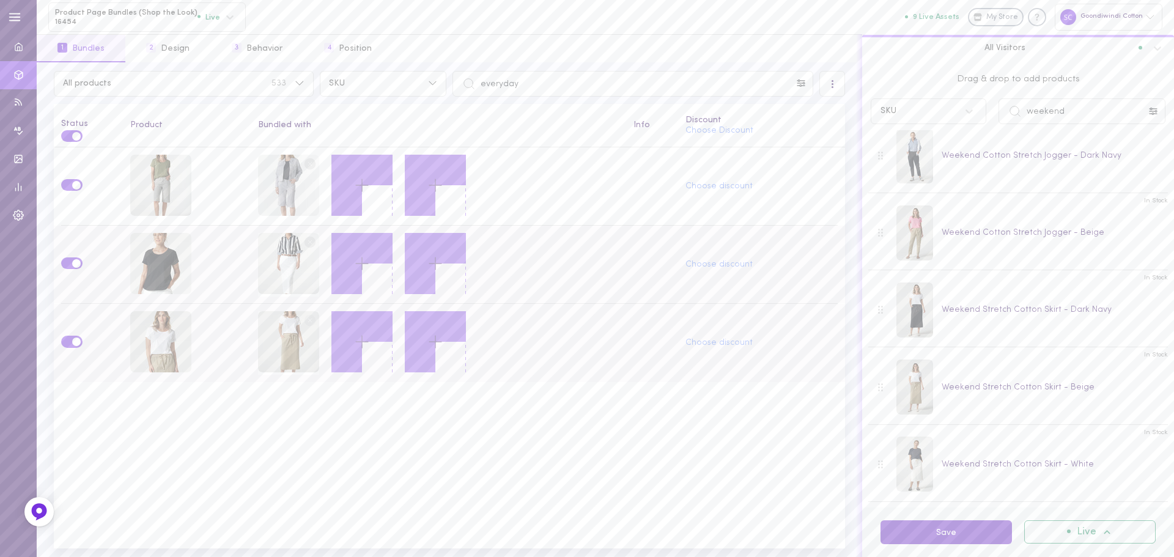
click at [941, 528] on button "Save" at bounding box center [947, 533] width 132 height 24
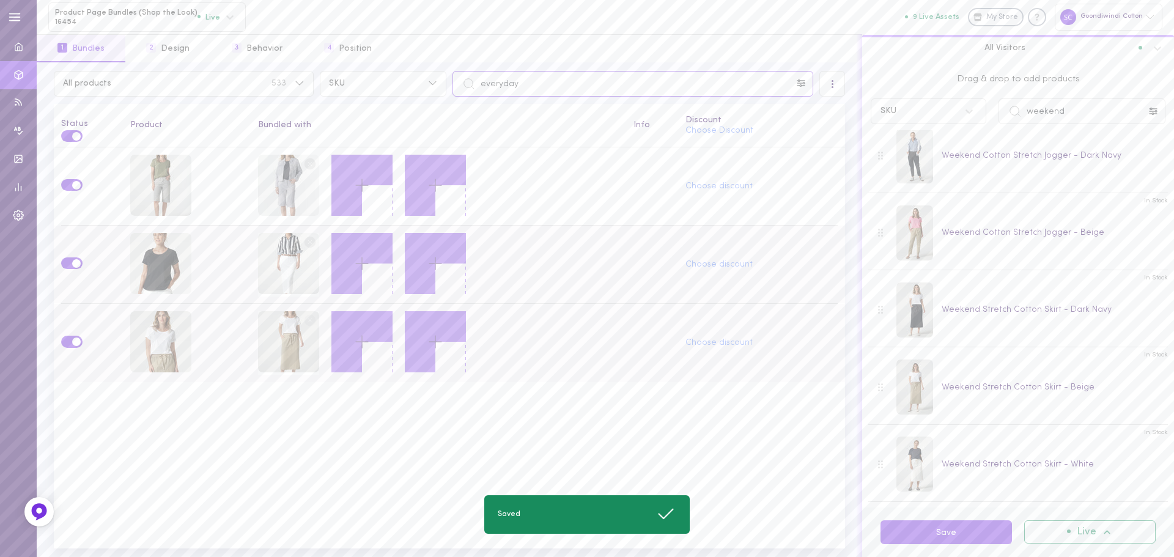
drag, startPoint x: 538, startPoint y: 82, endPoint x: 467, endPoint y: 81, distance: 71.6
click at [467, 81] on div "everyday" at bounding box center [633, 84] width 361 height 26
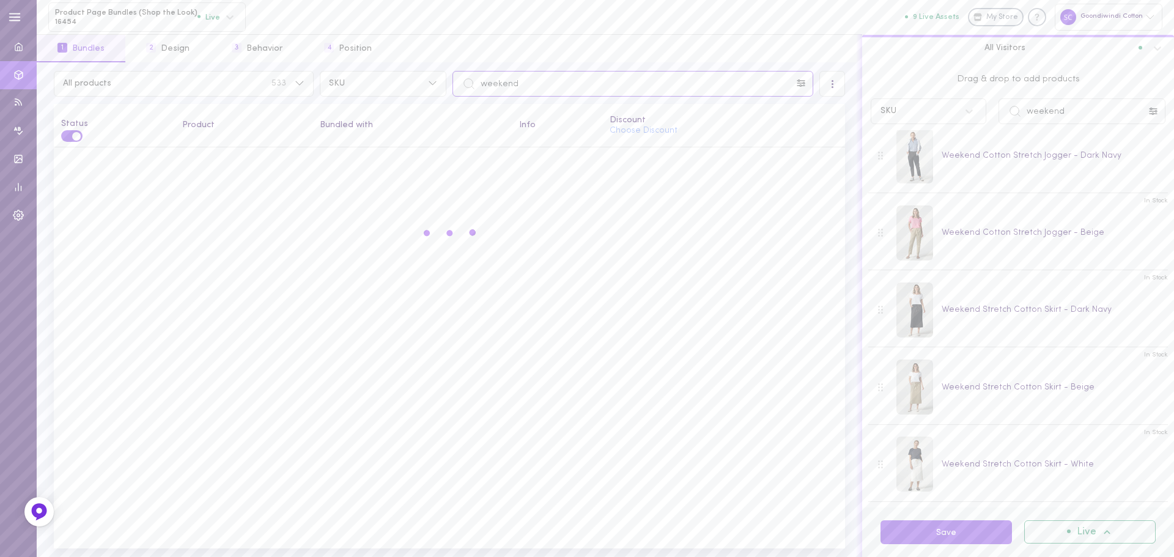
type input "weekend"
drag, startPoint x: 1087, startPoint y: 114, endPoint x: 1010, endPoint y: 117, distance: 77.1
click at [1010, 117] on div "weekend" at bounding box center [1082, 111] width 167 height 26
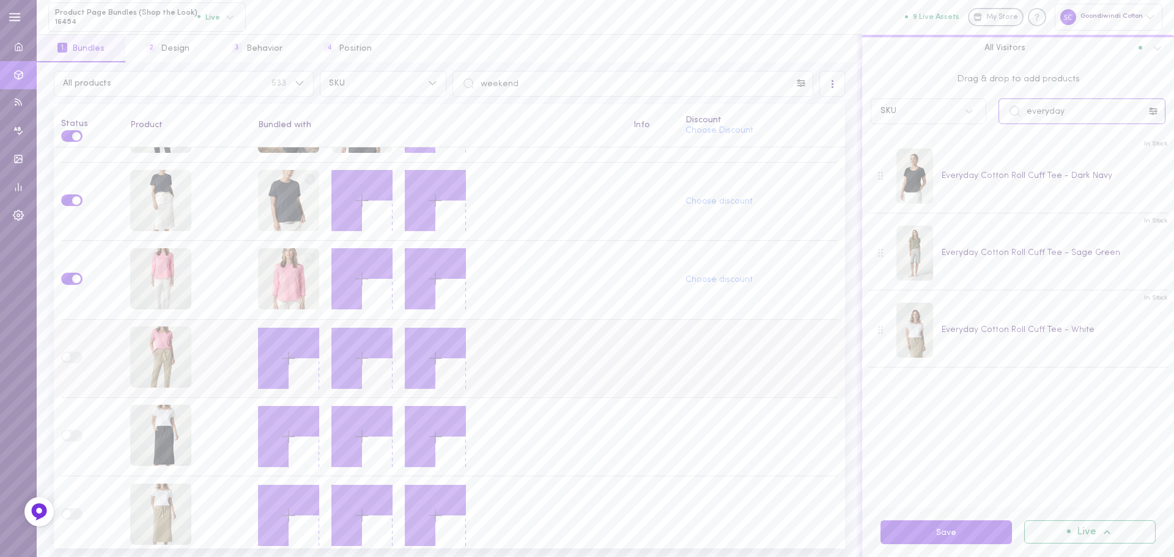
scroll to position [64, 0]
type input "everyday"
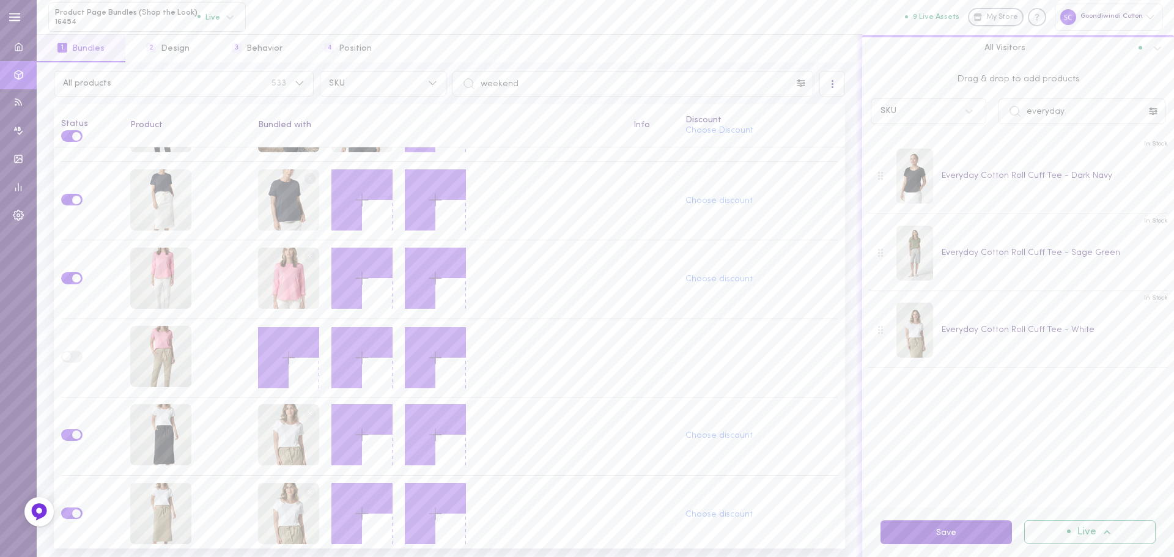
click at [939, 527] on button "Save" at bounding box center [947, 533] width 132 height 24
drag, startPoint x: 514, startPoint y: 86, endPoint x: 482, endPoint y: 83, distance: 32.6
click at [482, 83] on input "weekend" at bounding box center [633, 84] width 361 height 26
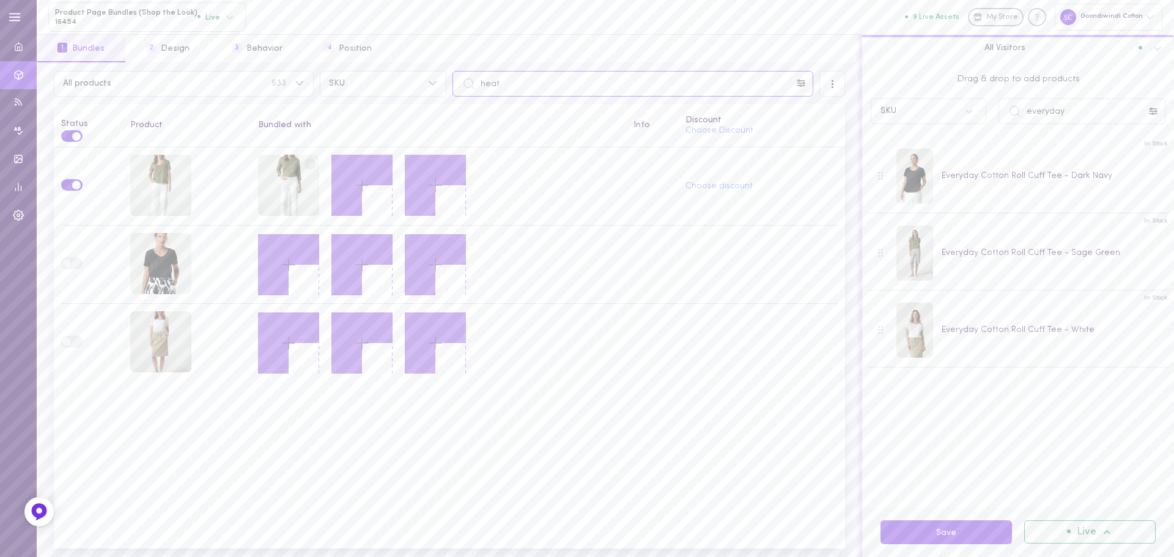
type input "heat"
drag, startPoint x: 1078, startPoint y: 109, endPoint x: 976, endPoint y: 110, distance: 102.2
click at [976, 110] on div "SKU everyday" at bounding box center [1018, 111] width 307 height 26
type input "block floral"
click at [1089, 112] on input "block floral" at bounding box center [1082, 111] width 167 height 26
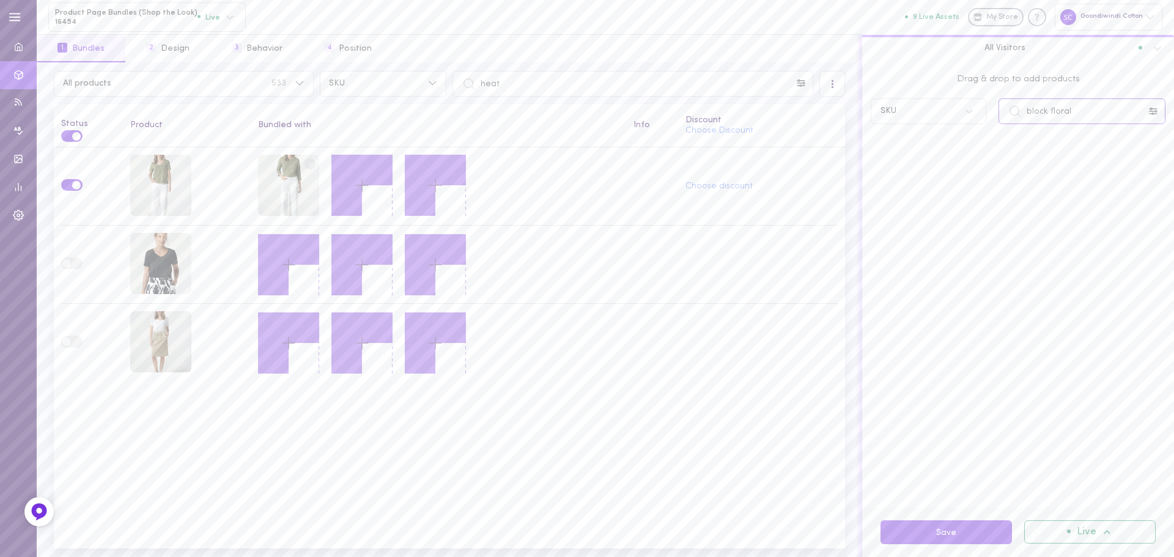
drag, startPoint x: 1086, startPoint y: 111, endPoint x: 1015, endPoint y: 108, distance: 71.6
click at [1015, 108] on div "block floral" at bounding box center [1082, 111] width 167 height 26
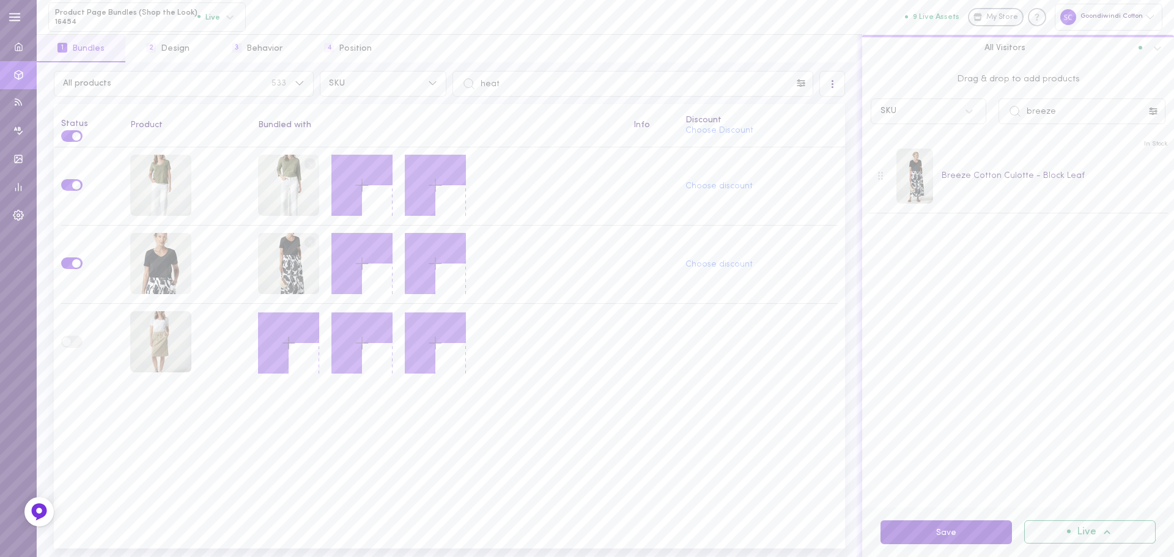
click at [916, 531] on button "Save" at bounding box center [947, 533] width 132 height 24
drag, startPoint x: 1075, startPoint y: 111, endPoint x: 1010, endPoint y: 106, distance: 65.0
click at [1010, 106] on div "breeze" at bounding box center [1082, 111] width 167 height 26
type input "weekend"
click at [923, 529] on button "Save" at bounding box center [947, 533] width 132 height 24
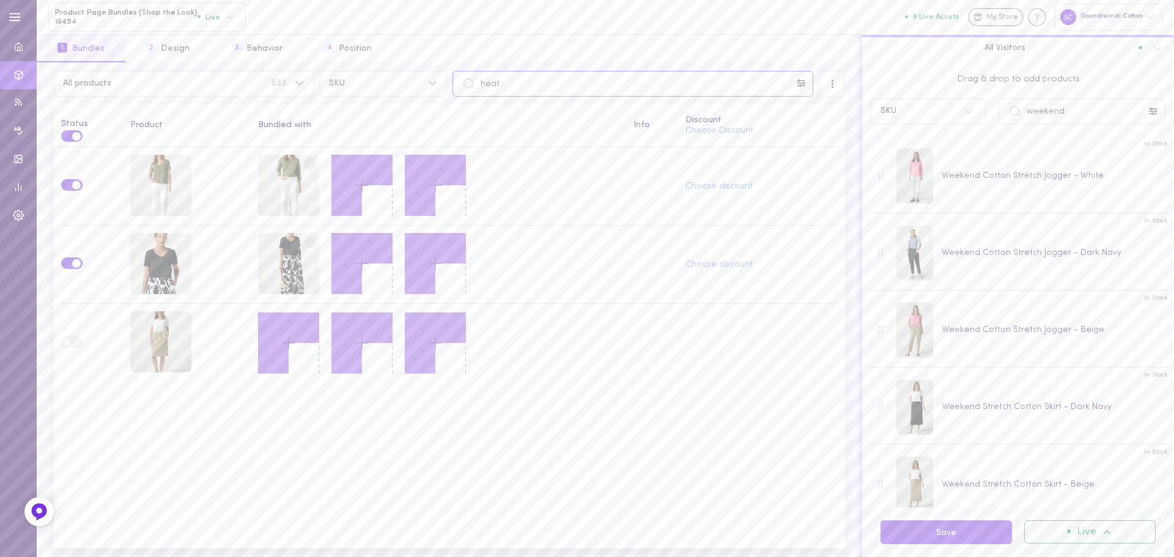
drag, startPoint x: 541, startPoint y: 83, endPoint x: 480, endPoint y: 76, distance: 60.9
click at [480, 76] on input "heat" at bounding box center [633, 84] width 361 height 26
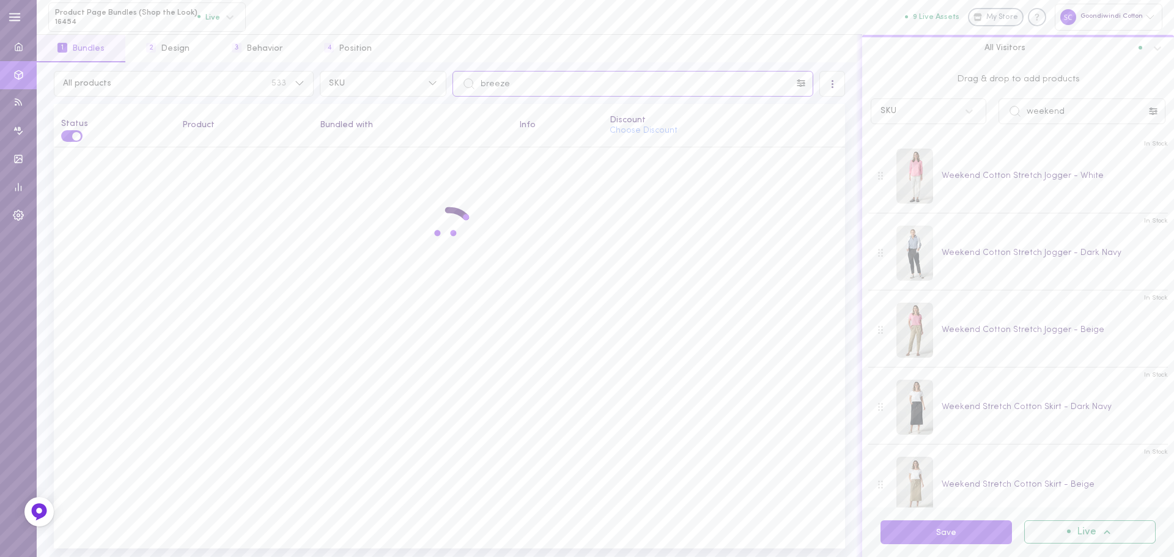
type input "breeze"
drag, startPoint x: 1084, startPoint y: 116, endPoint x: 1021, endPoint y: 114, distance: 63.6
click at [1021, 114] on div "weekend" at bounding box center [1082, 111] width 167 height 26
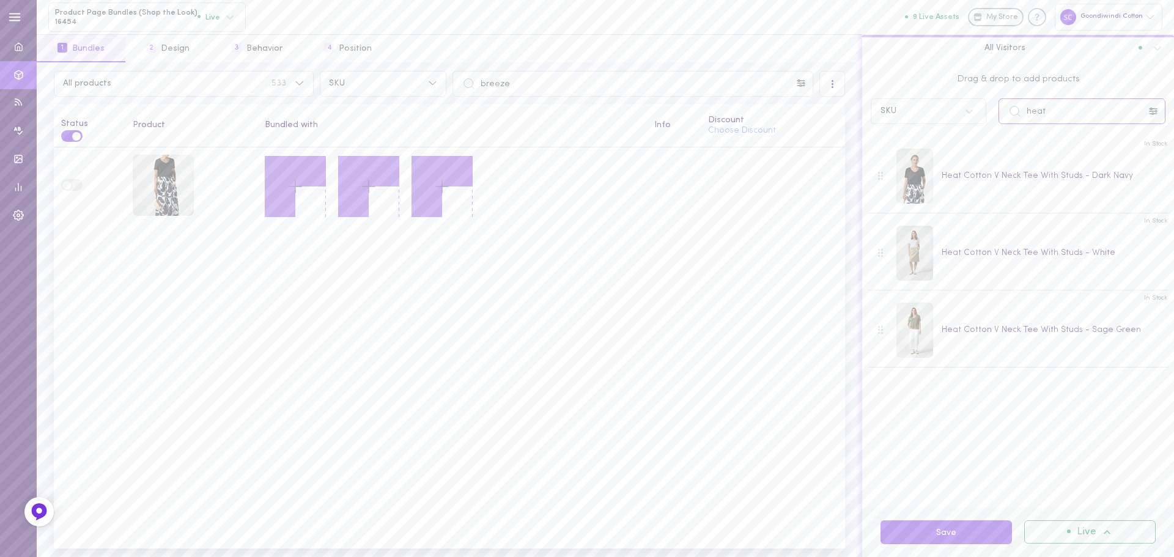
type input "heat"
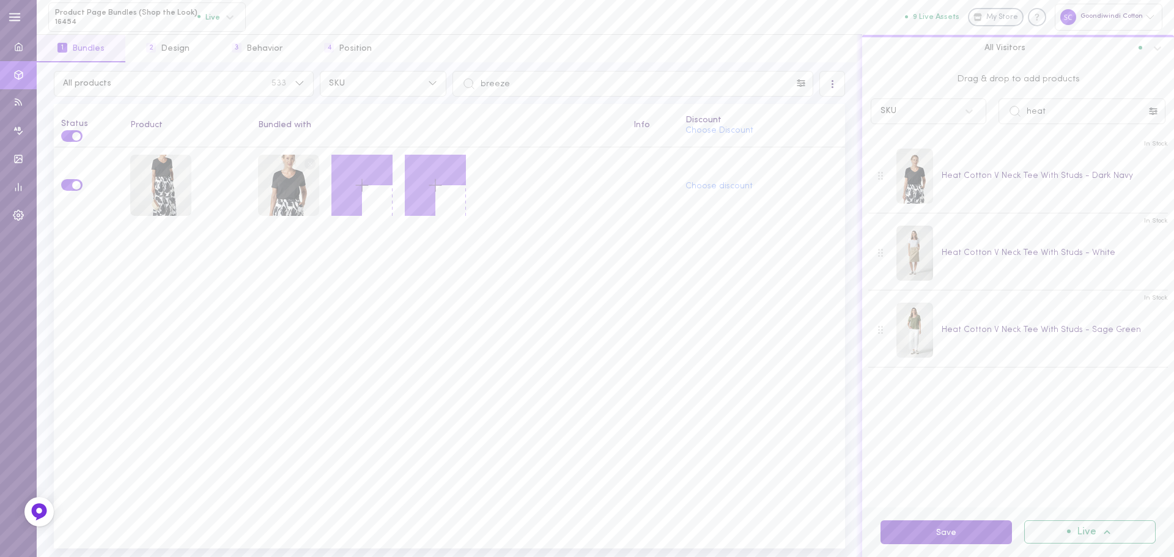
click at [919, 535] on button "Save" at bounding box center [947, 533] width 132 height 24
